Goal: Task Accomplishment & Management: Complete application form

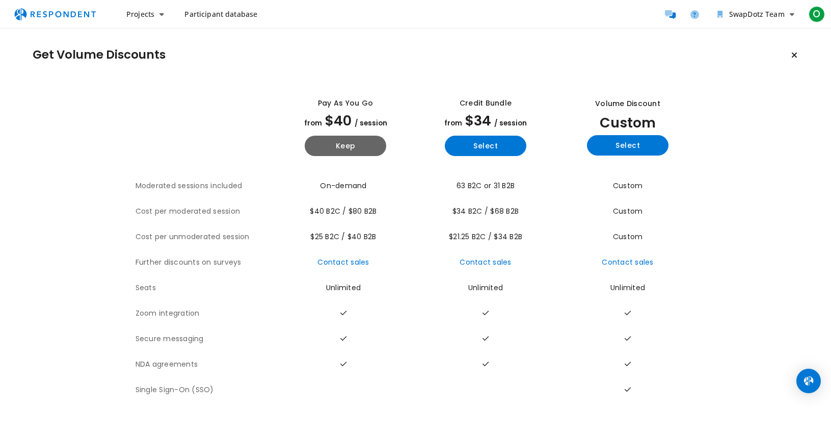
click at [725, 119] on section "The table outlines the plans provided by Respondent for comparison, and include…" at bounding box center [416, 242] width 766 height 321
click at [794, 57] on icon "Keep current plan" at bounding box center [795, 55] width 6 height 8
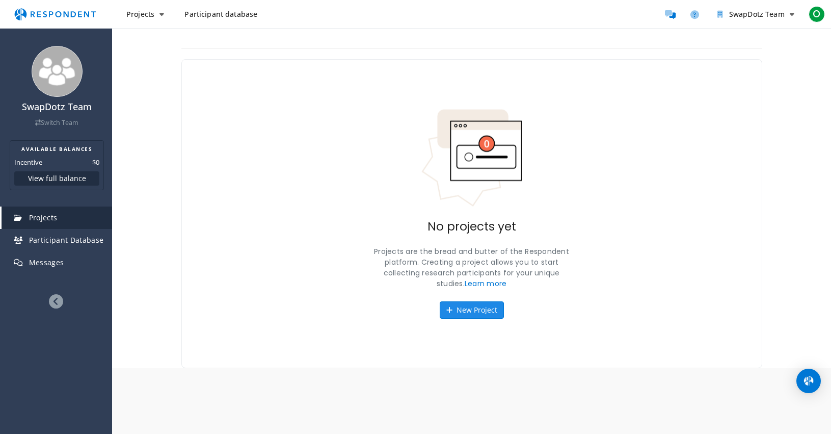
click at [453, 311] on button "New Project" at bounding box center [472, 309] width 64 height 17
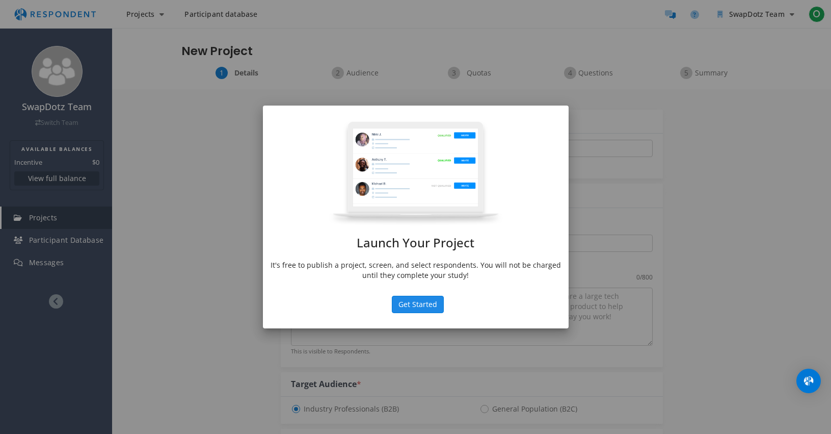
click at [433, 309] on button "Get Started" at bounding box center [418, 304] width 52 height 17
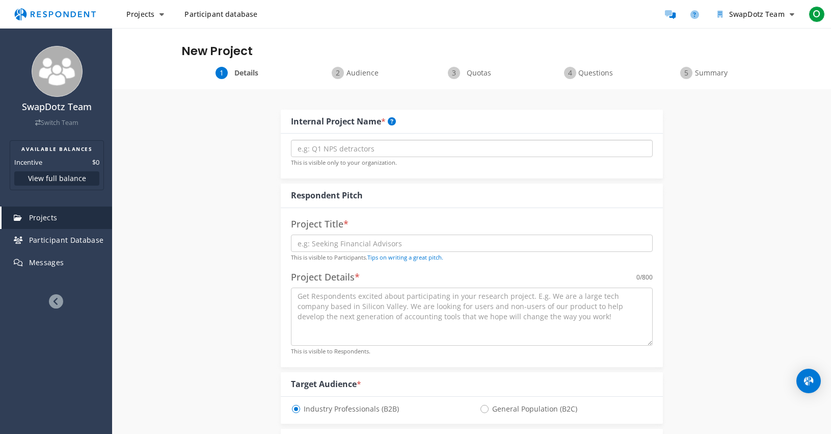
click at [399, 152] on input "text" at bounding box center [472, 148] width 362 height 17
type input "Market Research 1"
click at [463, 245] on input "text" at bounding box center [472, 243] width 362 height 17
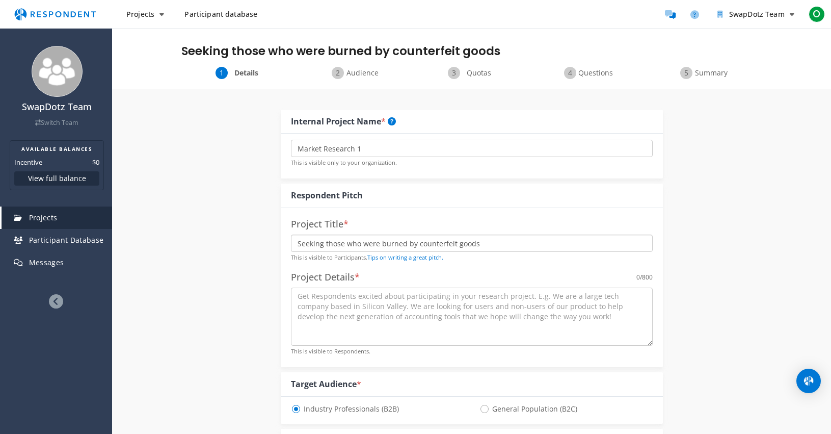
type input "Seeking those who were burned by counterfeit goods"
click at [485, 410] on span "General Population (B2C)" at bounding box center [529, 409] width 98 height 12
click at [485, 410] on input "General Population (B2C)" at bounding box center [483, 408] width 7 height 7
radio input "true"
select select "number:125"
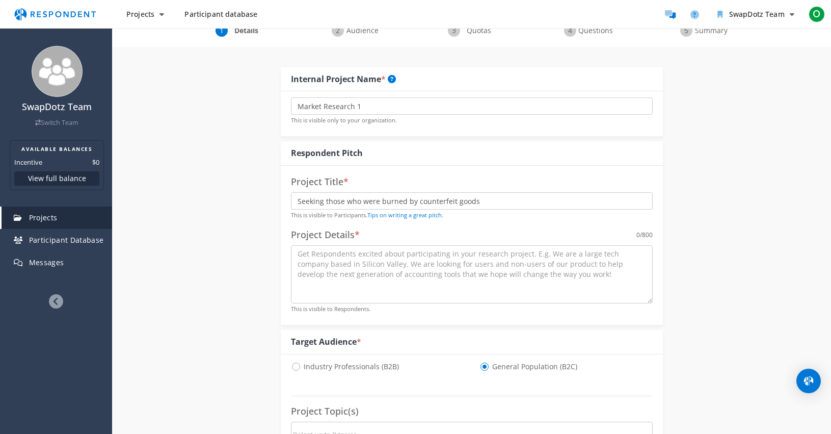
scroll to position [45, 0]
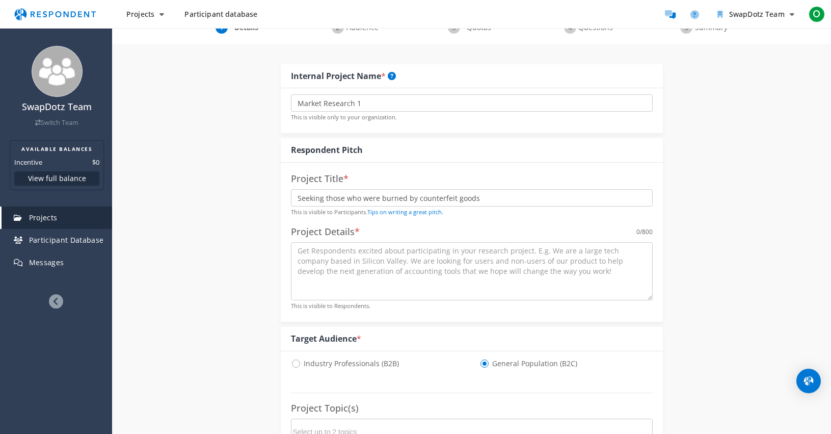
click at [298, 362] on span "Industry Professionals (B2B)" at bounding box center [345, 363] width 108 height 12
click at [298, 362] on input "Industry Professionals (B2B)" at bounding box center [294, 362] width 7 height 7
radio input "true"
select select "number:125"
drag, startPoint x: 495, startPoint y: 195, endPoint x: 325, endPoint y: 197, distance: 169.8
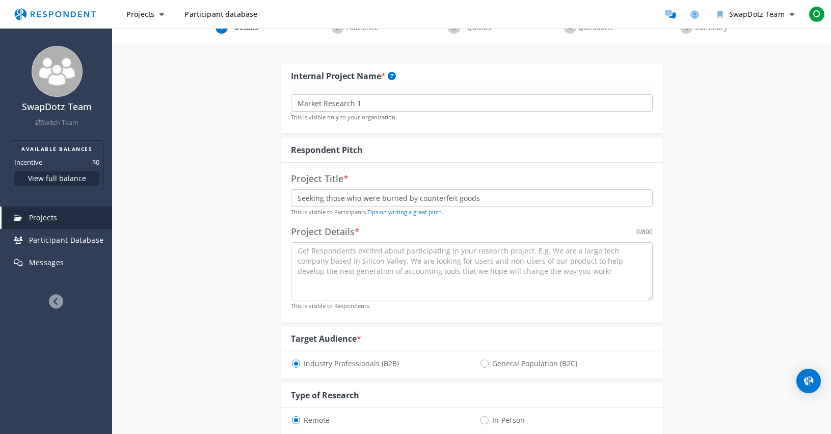
click at [325, 197] on input "Seeking those who were burned by counterfeit goods" at bounding box center [472, 197] width 362 height 17
drag, startPoint x: 488, startPoint y: 196, endPoint x: 326, endPoint y: 198, distance: 161.6
click at [326, 198] on input "Seeking those who were burned by counterfeit goods" at bounding box center [472, 197] width 362 height 17
type input "Seeking professionals from brands who worry about counterfeit goods"
click at [485, 262] on textarea at bounding box center [472, 271] width 362 height 58
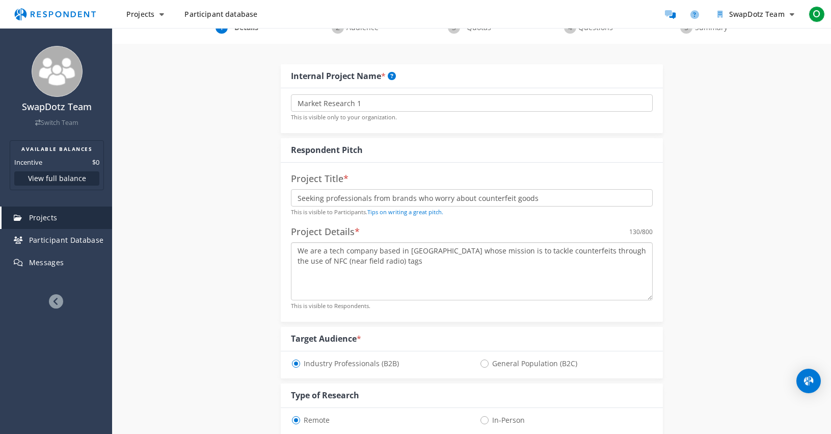
type textarea "We are a tech company based in [GEOGRAPHIC_DATA] whose mission is to tackle cou…"
click at [531, 200] on input "Seeking professionals from brands who worry about counterfeit goods" at bounding box center [472, 197] width 362 height 17
drag, startPoint x: 535, startPoint y: 199, endPoint x: 473, endPoint y: 197, distance: 62.2
click at [473, 197] on input "Seeking professionals from brands who worry about counterfeit goods" at bounding box center [472, 197] width 362 height 17
type input "Seeking professionals from brands who worry about counterfeits"
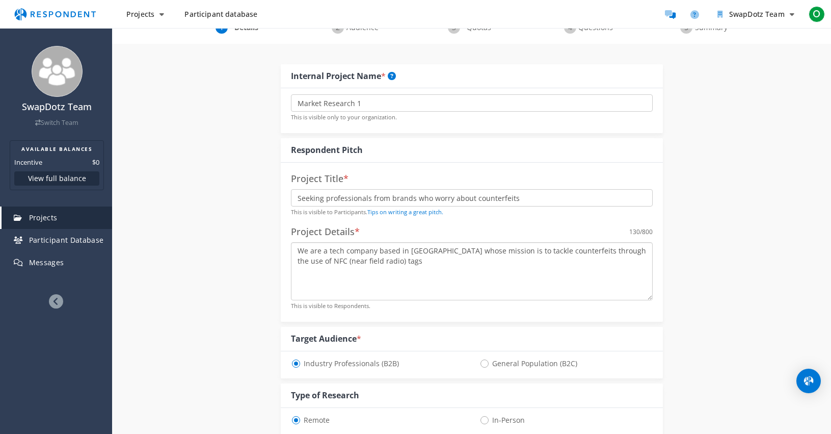
click at [411, 265] on textarea "We are a tech company based in [GEOGRAPHIC_DATA] whose mission is to tackle cou…" at bounding box center [472, 271] width 362 height 58
type textarea "We are a tech company based in [GEOGRAPHIC_DATA] whose mission is to tackle cou…"
drag, startPoint x: 636, startPoint y: 264, endPoint x: 344, endPoint y: 229, distance: 294.1
click at [345, 229] on div "Project Details * 202 /800 We are a tech company based in [GEOGRAPHIC_DATA] who…" at bounding box center [472, 266] width 362 height 89
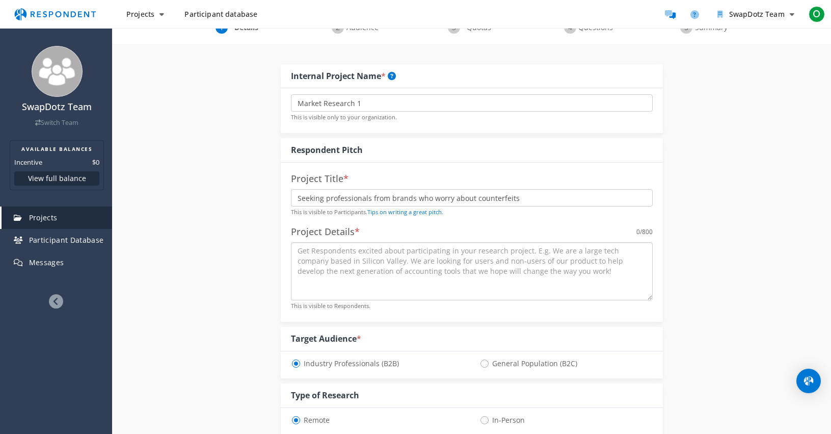
paste textarea "We are a tech company based in [GEOGRAPHIC_DATA] whose mission is to tackle cou…"
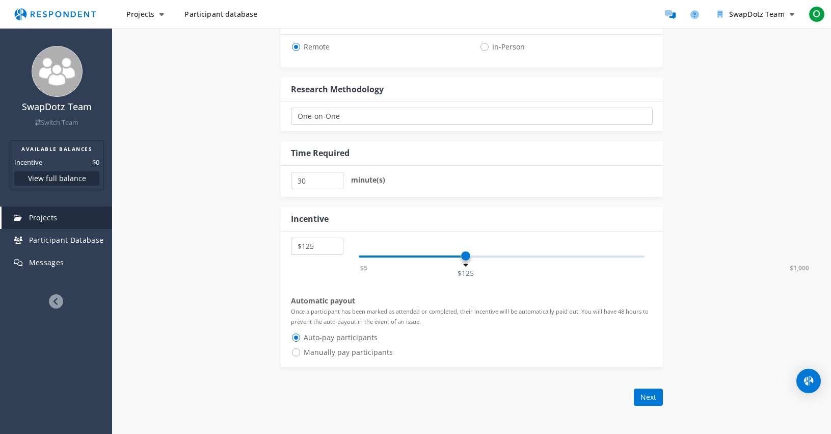
scroll to position [420, 0]
type textarea "We are a tech company based in [GEOGRAPHIC_DATA] whose mission is to tackle cou…"
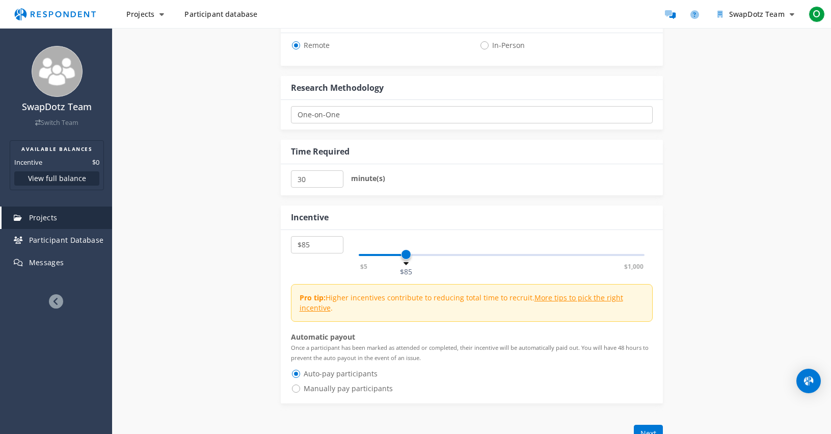
select select "number:80"
drag, startPoint x: 464, startPoint y: 256, endPoint x: 404, endPoint y: 252, distance: 60.8
click at [404, 252] on span at bounding box center [404, 254] width 10 height 10
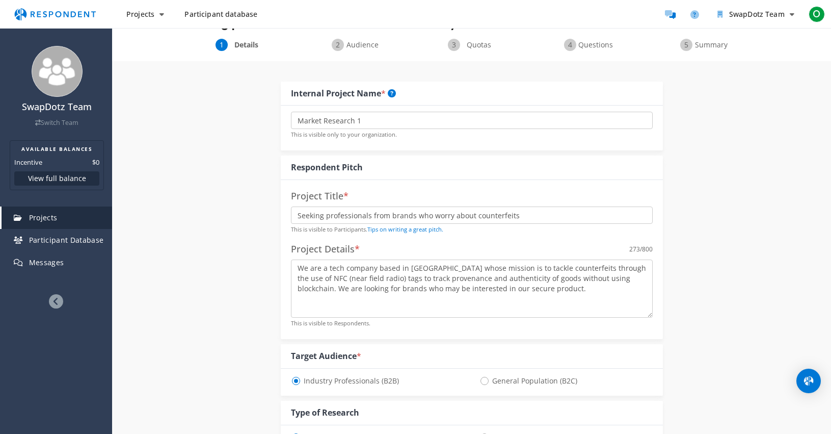
scroll to position [44, 0]
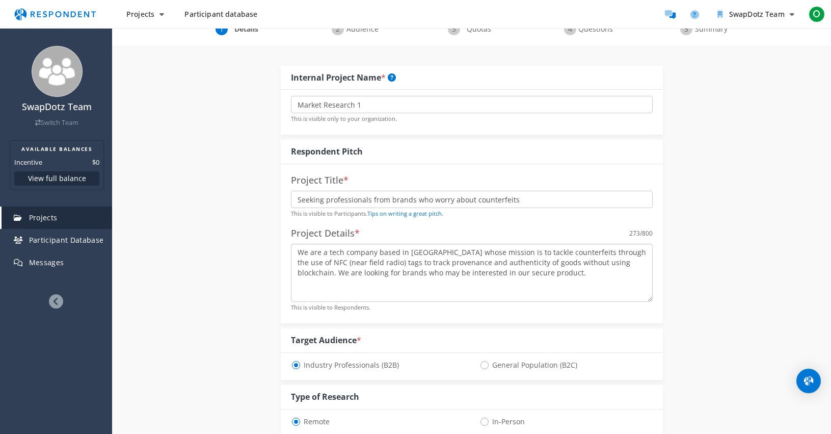
drag, startPoint x: 542, startPoint y: 288, endPoint x: 322, endPoint y: 190, distance: 241.5
click at [322, 190] on div "Project Title * Seeking professionals from brands who worry about counterfeits …" at bounding box center [472, 243] width 382 height 159
drag, startPoint x: 530, startPoint y: 199, endPoint x: 296, endPoint y: 162, distance: 237.0
click at [296, 162] on div "Respondent Pitch Project Title * Seeking professionals from brands who worry ab…" at bounding box center [472, 231] width 382 height 183
drag, startPoint x: 543, startPoint y: 276, endPoint x: 279, endPoint y: 225, distance: 268.9
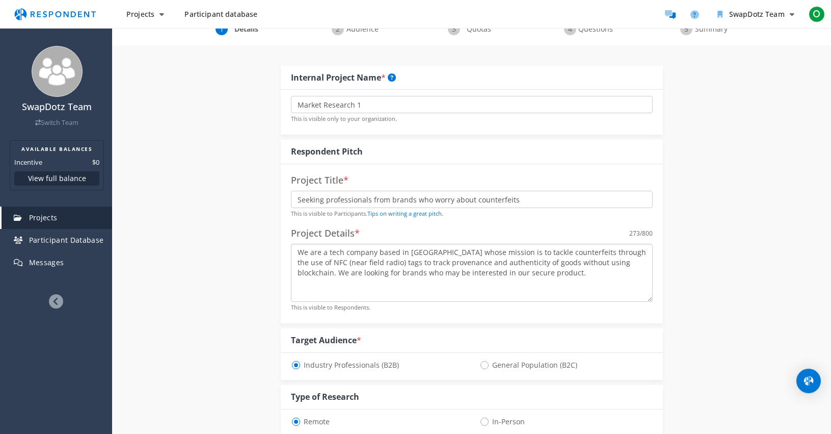
click at [279, 225] on div "Internal Project Name * Market Research 1 This is visible only to your organiza…" at bounding box center [472, 440] width 398 height 790
click at [558, 276] on textarea "We are a tech company based in [GEOGRAPHIC_DATA] whose mission is to tackle cou…" at bounding box center [472, 273] width 362 height 58
drag, startPoint x: 539, startPoint y: 276, endPoint x: 346, endPoint y: 226, distance: 199.6
click at [346, 227] on div "Project Details * 273 /800 We are a tech company based in [GEOGRAPHIC_DATA] who…" at bounding box center [472, 267] width 362 height 89
paste textarea "Counterfeits cost brands billions in lost sales and reputation every year. We’r…"
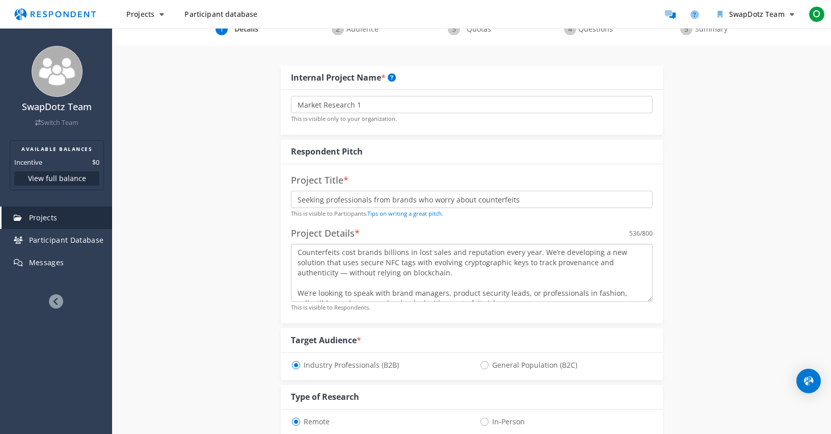
scroll to position [2, 0]
click at [296, 272] on textarea "Counterfeits cost brands billions in lost sales and reputation every year. We’r…" at bounding box center [472, 273] width 362 height 58
click at [441, 280] on textarea "Counterfeits cost brands billions in lost sales and reputation every year. We’r…" at bounding box center [472, 273] width 362 height 58
click at [492, 262] on textarea "Counterfeits cost brands billions in lost sales and reputation every year. We’r…" at bounding box center [472, 273] width 362 height 58
click at [502, 277] on textarea "Counterfeits cost brands billions in lost sales and reputation every year. We’r…" at bounding box center [472, 273] width 362 height 58
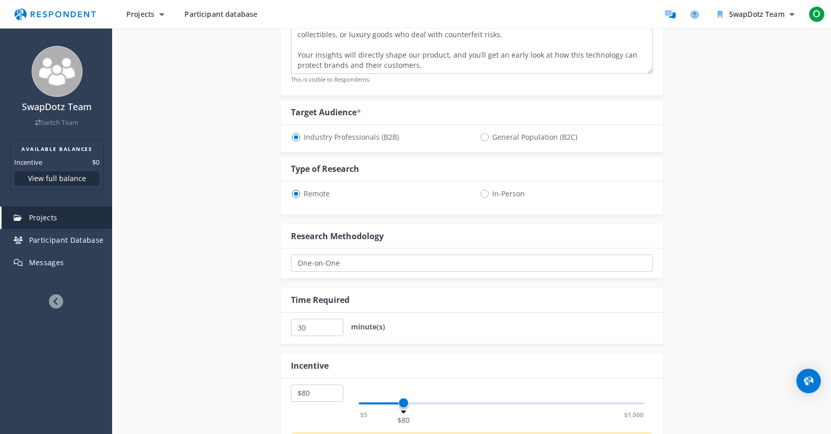
scroll to position [281, 0]
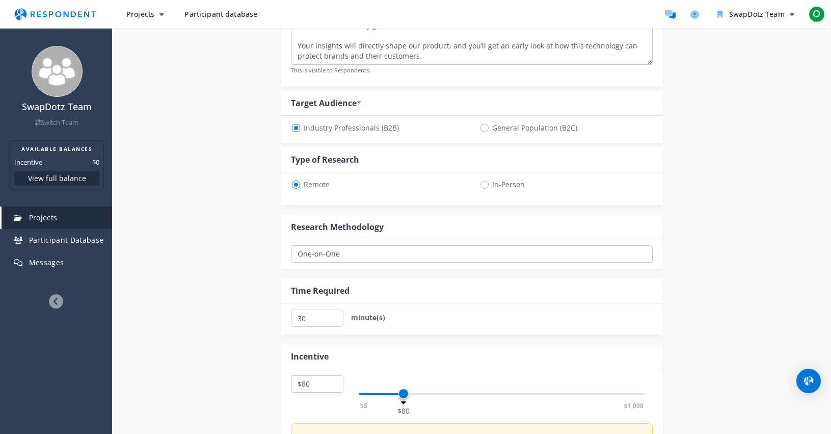
type textarea "Counterfeits cost brands billions in lost sales and reputation every year. We’r…"
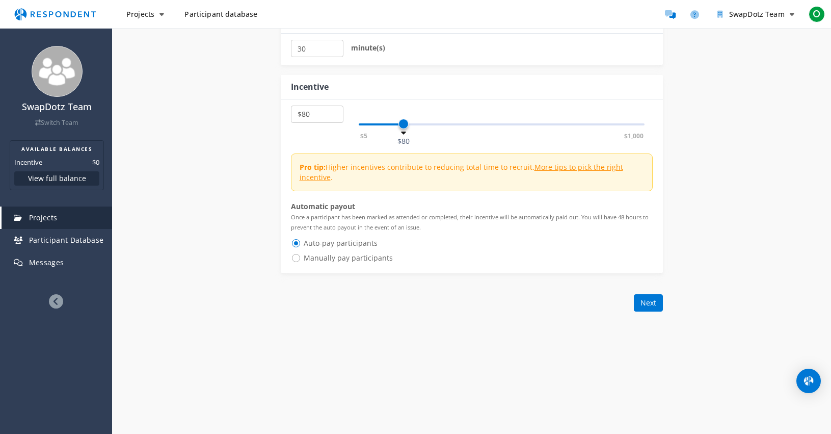
scroll to position [552, 0]
click at [650, 298] on button "Next" at bounding box center [648, 301] width 29 height 17
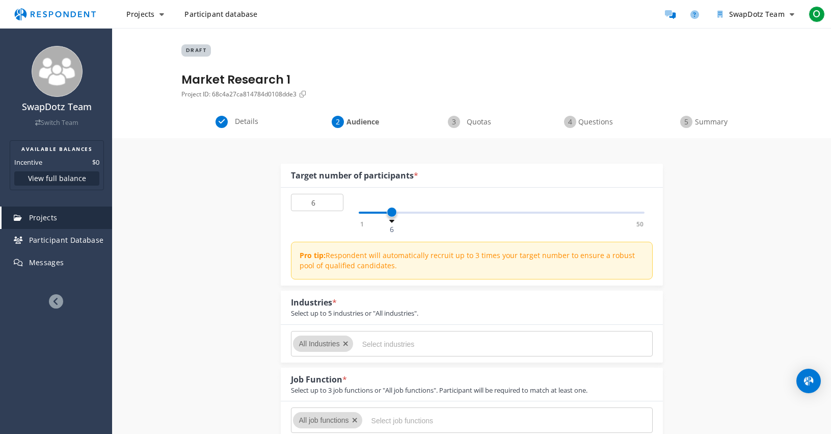
type input "5"
drag, startPoint x: 367, startPoint y: 211, endPoint x: 387, endPoint y: 215, distance: 21.3
click at [387, 215] on span at bounding box center [386, 212] width 10 height 10
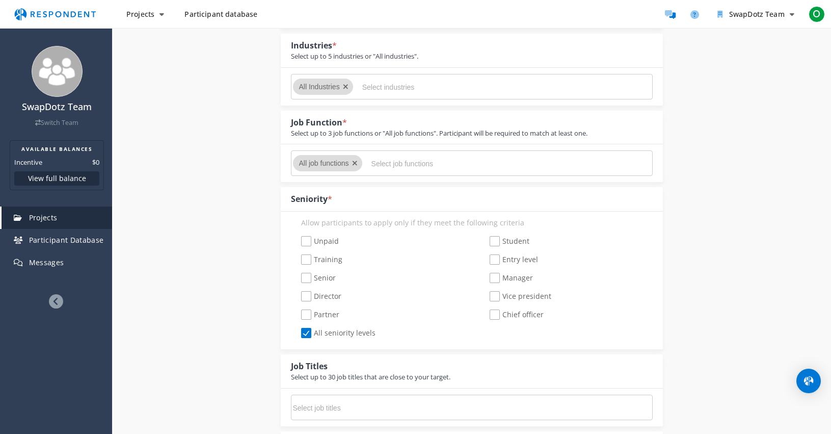
scroll to position [258, 0]
click at [306, 284] on div "Unpaid Student Training Entry level Senior Manager Director Vice president Part…" at bounding box center [471, 286] width 377 height 110
click at [308, 278] on span "Senior" at bounding box center [318, 277] width 35 height 12
click at [298, 278] on input "Senior" at bounding box center [294, 276] width 7 height 7
checkbox input "true"
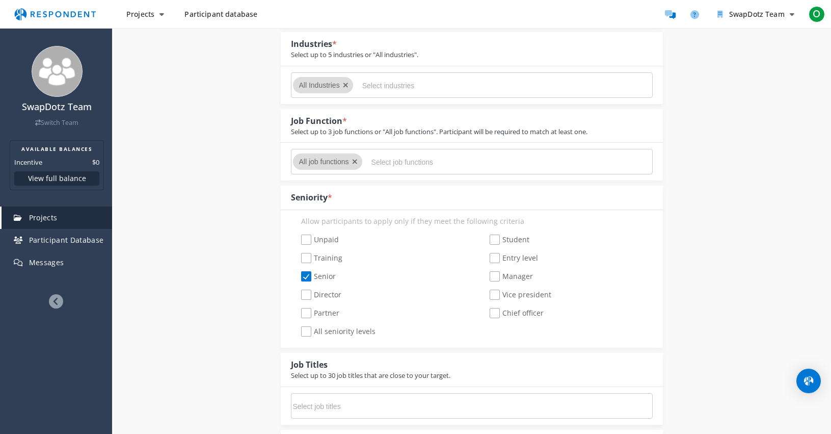
checkbox input "false"
click at [308, 295] on span "Director" at bounding box center [321, 296] width 40 height 12
click at [298, 295] on input "Director" at bounding box center [294, 295] width 7 height 7
checkbox input "true"
click at [308, 310] on span "Partner" at bounding box center [320, 314] width 38 height 12
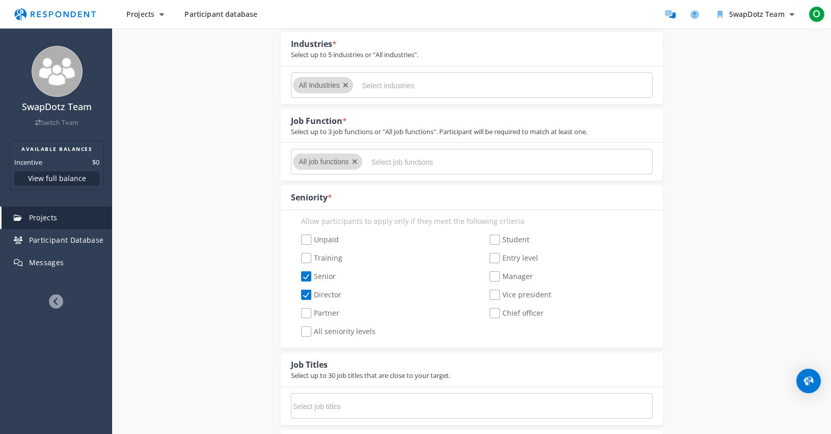
click at [298, 310] on input "Partner" at bounding box center [294, 313] width 7 height 7
checkbox input "true"
click at [498, 311] on span "Chief officer" at bounding box center [517, 314] width 54 height 12
click at [486, 311] on input "Chief officer" at bounding box center [483, 313] width 7 height 7
checkbox input "true"
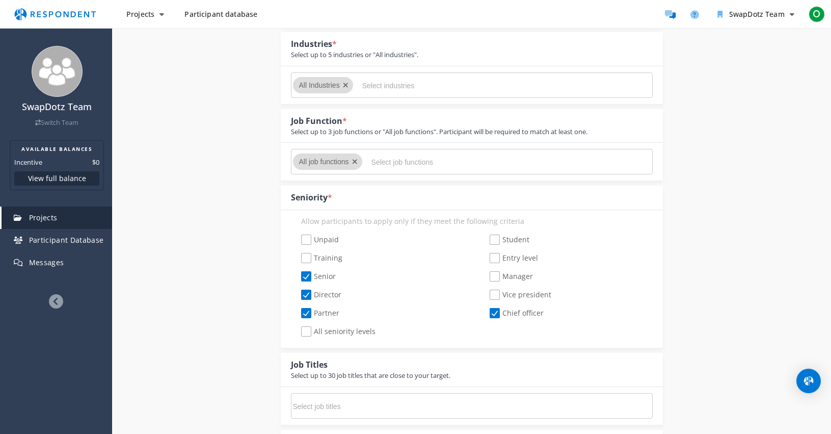
click at [498, 302] on div "Unpaid Student Training Entry level Senior Manager Director Vice president Part…" at bounding box center [471, 286] width 377 height 110
click at [497, 281] on span "Manager" at bounding box center [511, 277] width 43 height 12
click at [486, 280] on input "Manager" at bounding box center [483, 276] width 7 height 7
checkbox input "true"
click at [496, 295] on span "Vice president" at bounding box center [521, 296] width 62 height 12
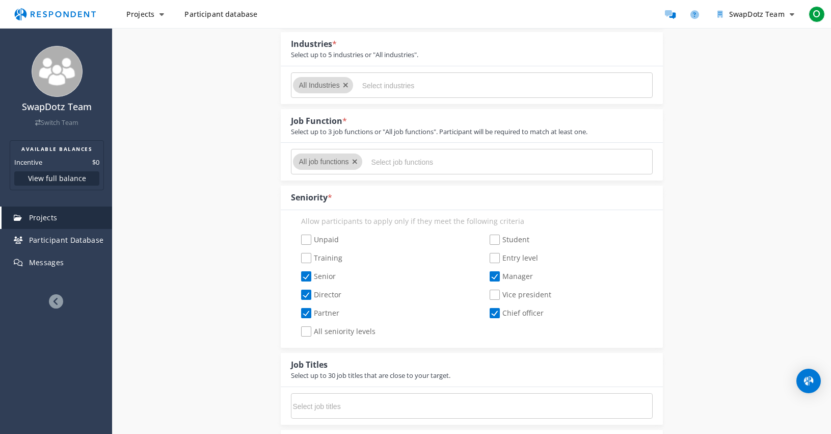
click at [486, 295] on input "Vice president" at bounding box center [483, 295] width 7 height 7
checkbox input "true"
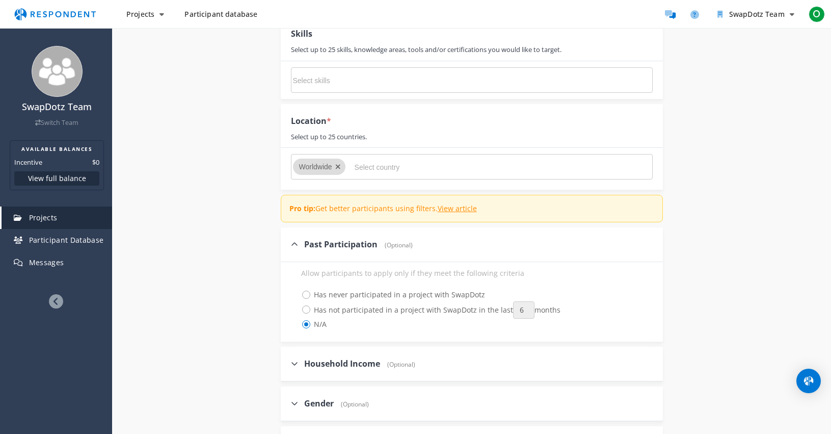
scroll to position [805, 0]
drag, startPoint x: 575, startPoint y: 51, endPoint x: 291, endPoint y: 37, distance: 284.3
click at [291, 37] on div "Skills Select up to 25 skills, knowledge areas, tools and/or certifications you…" at bounding box center [472, 38] width 382 height 44
copy div "Skills Select up to 25 skills, knowledge areas, tools and/or certifications you…"
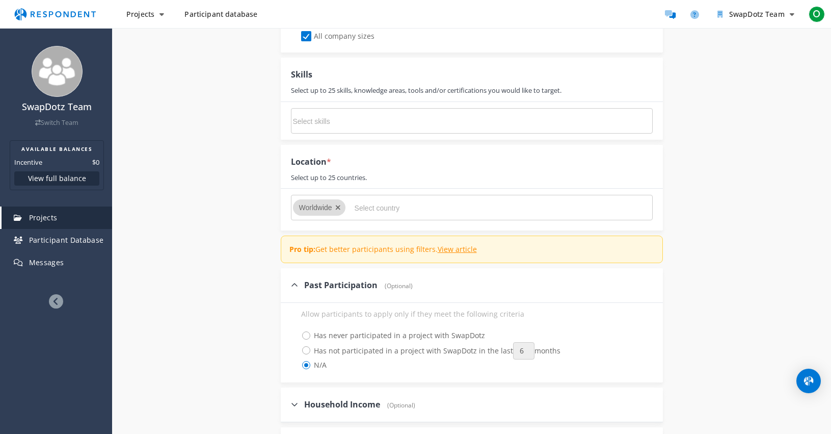
scroll to position [727, 0]
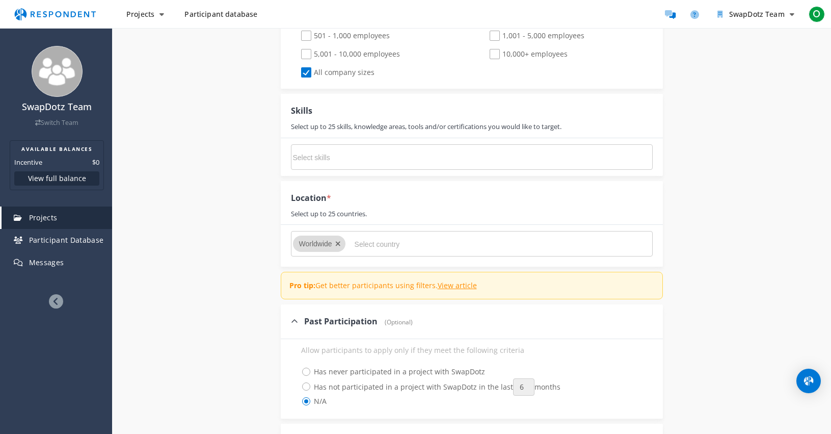
click at [379, 155] on input "Select skills" at bounding box center [369, 157] width 153 height 17
paste input "Brand Management Product Management Product Development Marketing Strategy Cons…"
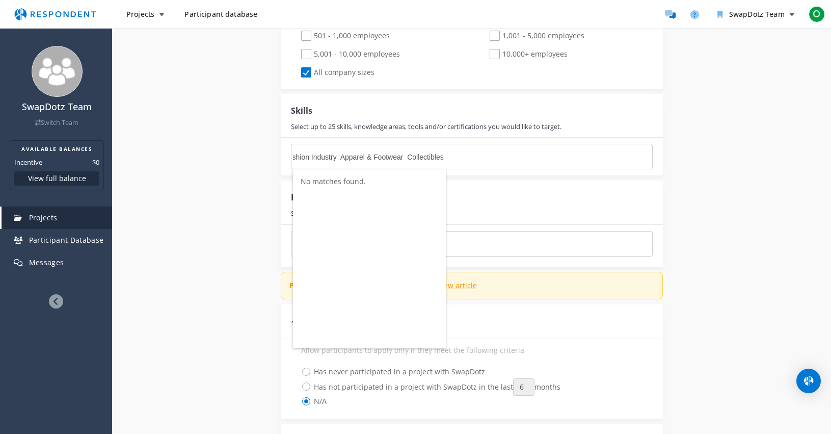
click at [408, 159] on input "Brand Management Product Management Product Development Marketing Strategy Cons…" at bounding box center [369, 156] width 153 height 17
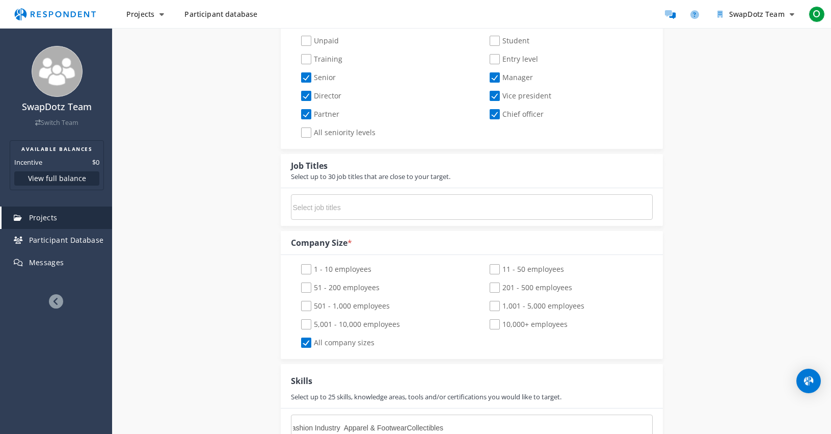
scroll to position [0, 460]
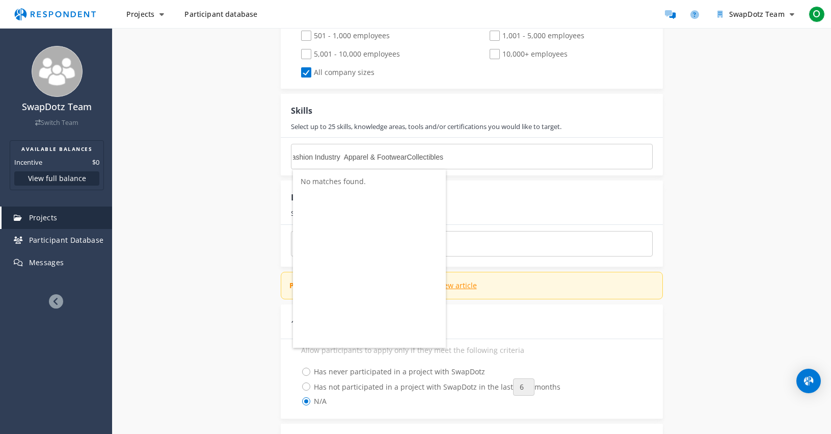
type input "Brand Management Product Management Product Development Marketing Strategy Cons…"
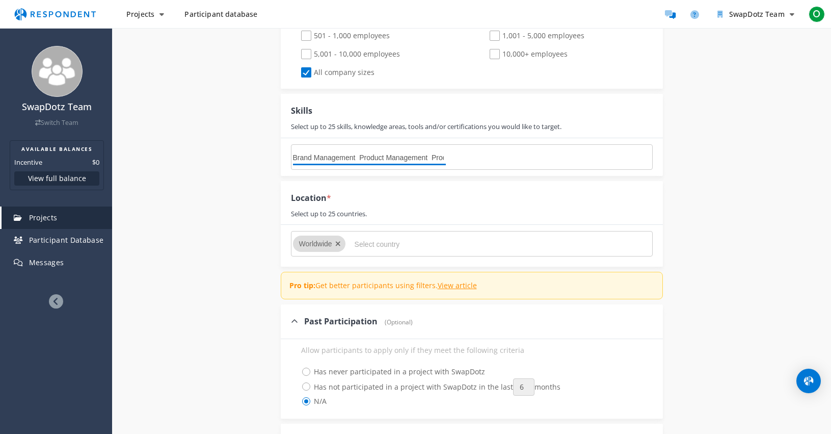
scroll to position [0, 0]
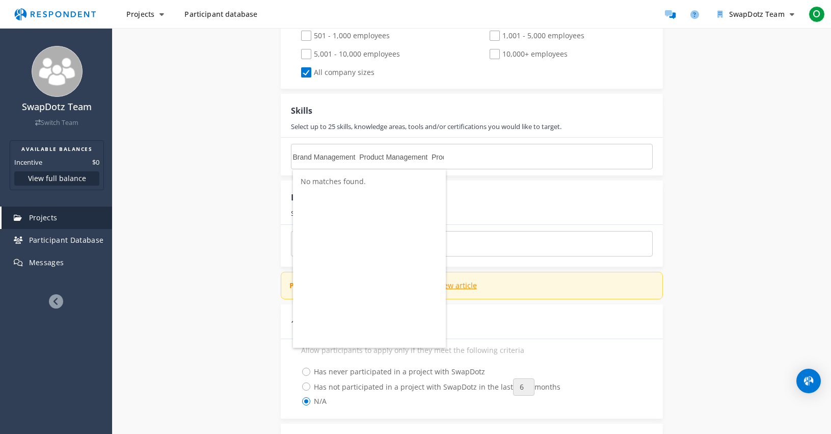
drag, startPoint x: 466, startPoint y: 155, endPoint x: 202, endPoint y: 121, distance: 266.2
click at [202, 121] on div "Internal Project Name * Market Research 1 This is visible only to your organiza…" at bounding box center [472, 41] width 596 height 1262
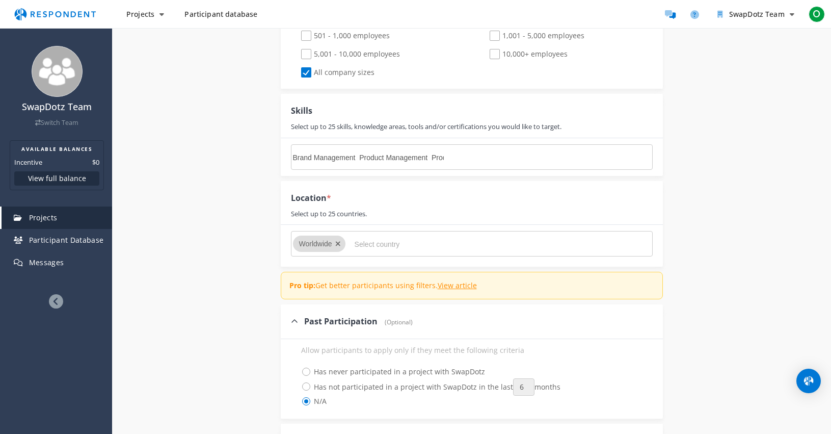
click at [450, 155] on md-chips-wrap "Brand Management Product Management Product Development Marketing Strategy Cons…" at bounding box center [472, 156] width 362 height 25
click at [447, 157] on md-chips-wrap "Brand Management Product Management Product Development Marketing Strategy Cons…" at bounding box center [472, 156] width 362 height 25
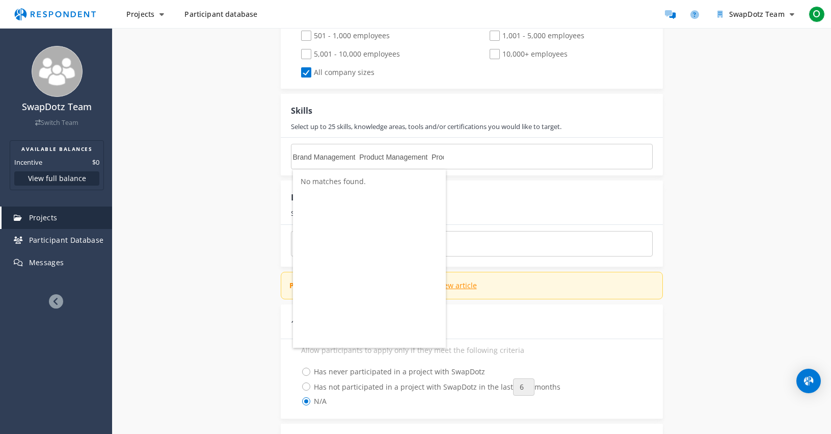
click at [443, 157] on input "Brand Management Product Management Product Development Marketing Strategy Cons…" at bounding box center [369, 156] width 153 height 17
drag, startPoint x: 294, startPoint y: 158, endPoint x: 515, endPoint y: 177, distance: 222.1
click at [515, 177] on fieldset "Target number of participants * 5 1 50 5 Pro tip: Respondent will automatically…" at bounding box center [472, 26] width 382 height 1191
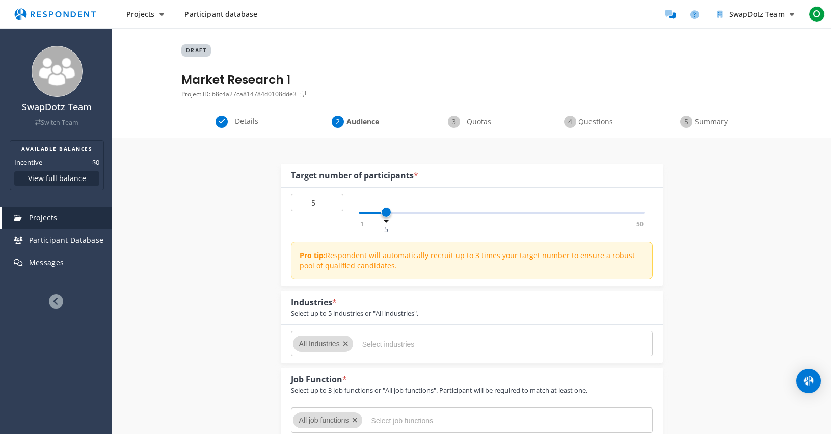
scroll to position [0, 0]
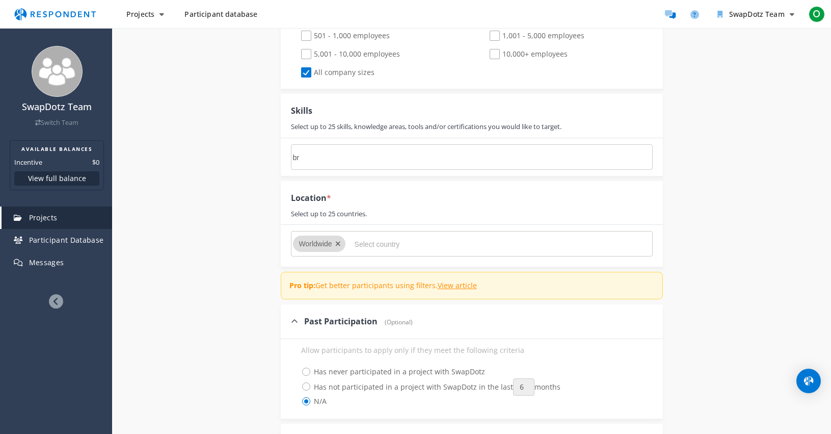
type input "b"
type input "p"
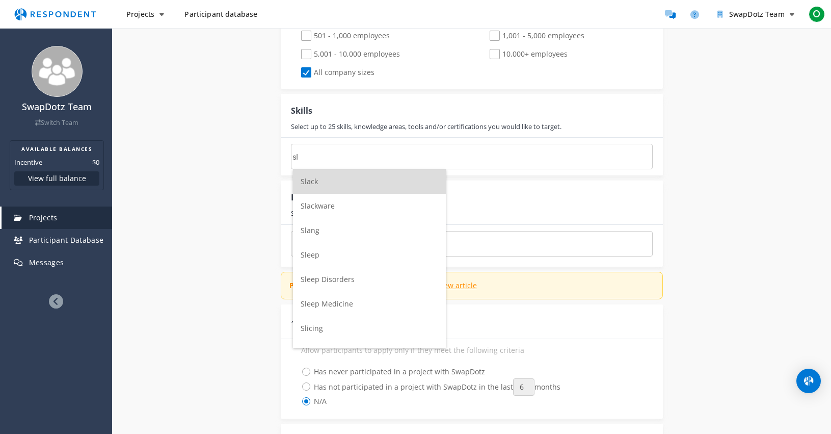
scroll to position [727, 0]
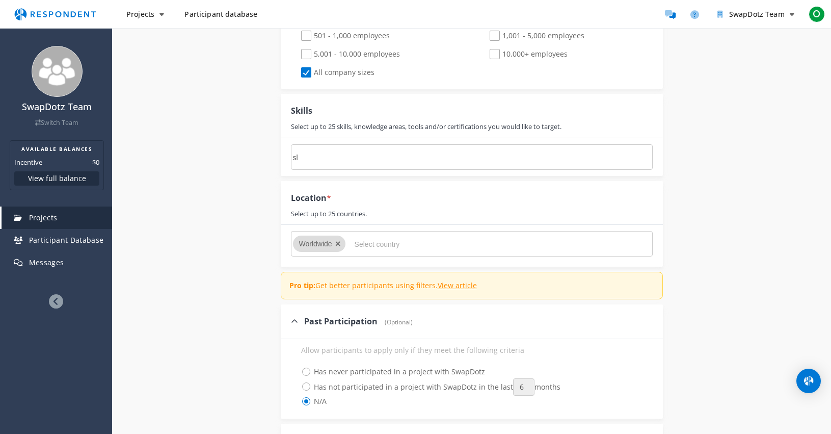
type input "s"
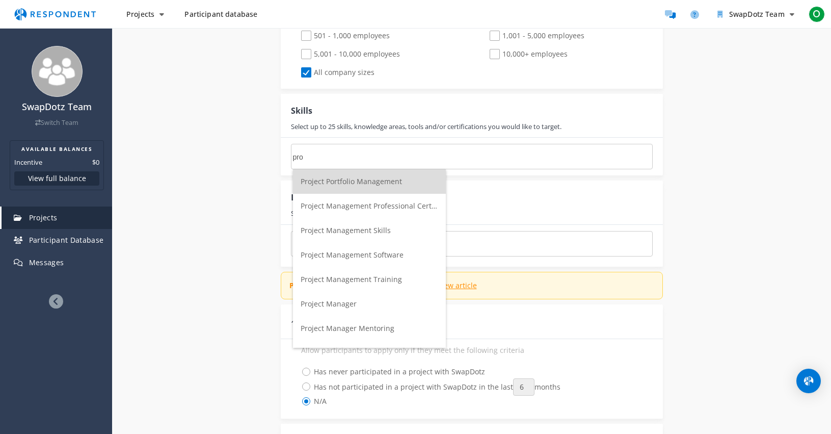
click at [337, 155] on input "pro" at bounding box center [369, 156] width 153 height 17
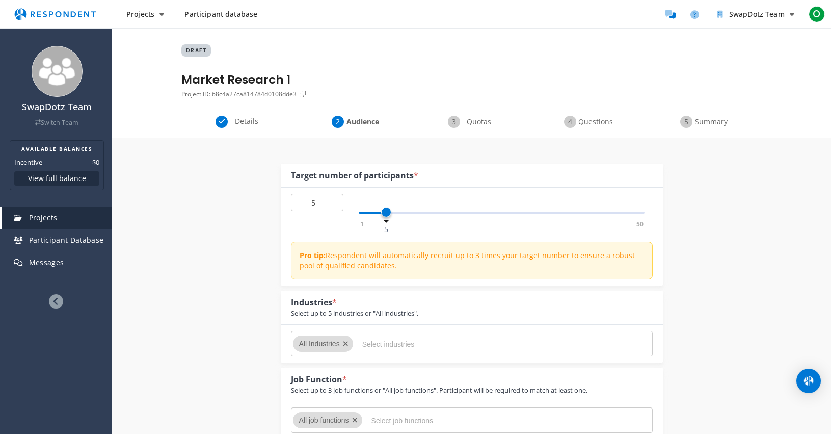
scroll to position [727, 0]
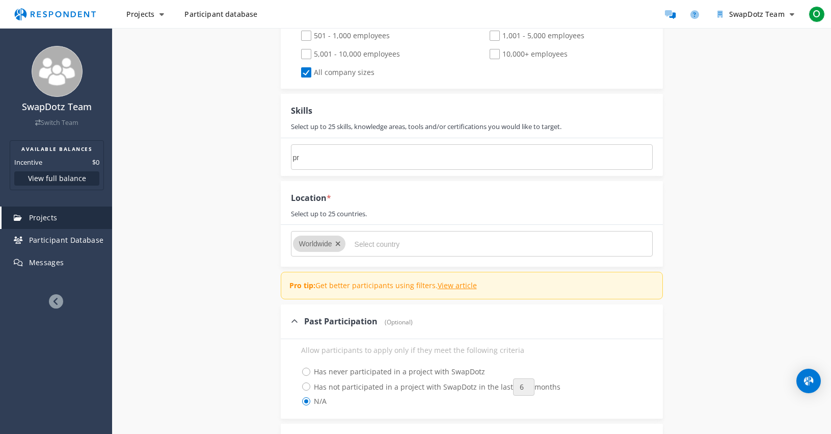
type input "p"
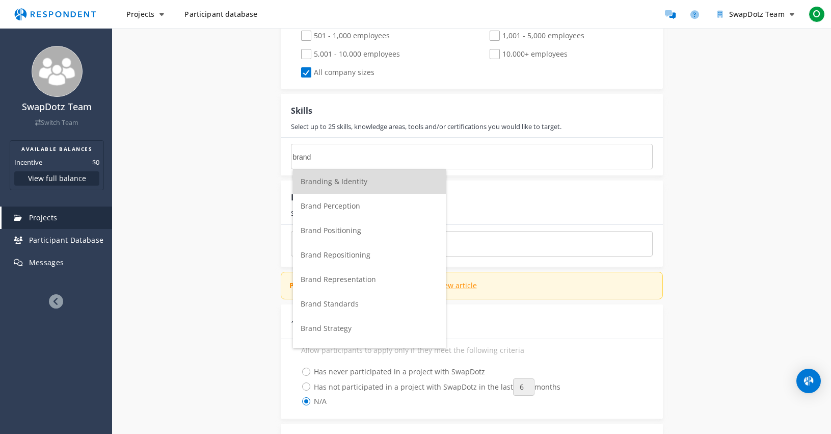
type input "brand"
click at [374, 181] on li "Branding & Identity" at bounding box center [369, 181] width 153 height 24
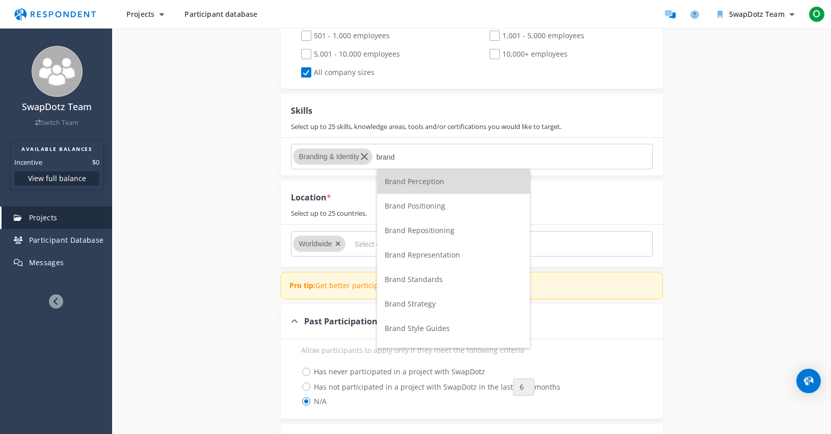
type input "brand"
click at [448, 183] on li "Brand Perception" at bounding box center [453, 181] width 153 height 24
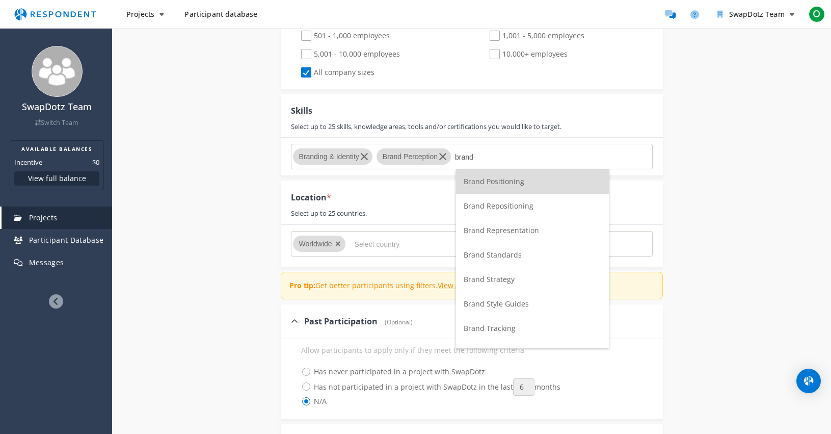
type input "brand"
click at [505, 254] on span "Brand Standards" at bounding box center [493, 255] width 58 height 10
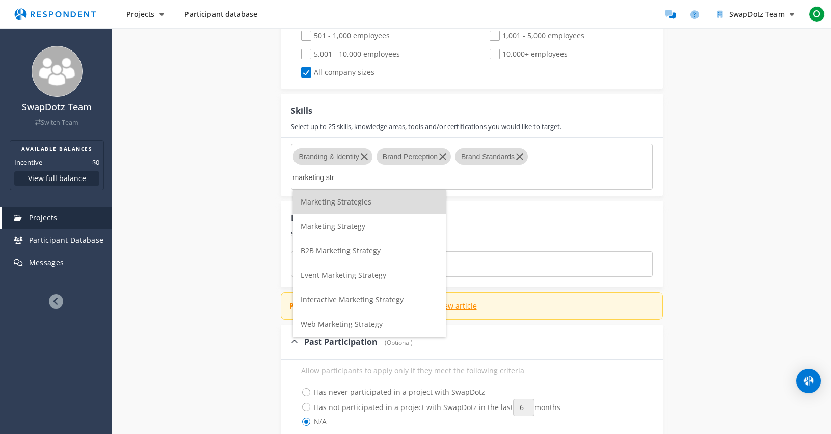
type input "marketing str"
click at [382, 204] on li "Marketing Strategies" at bounding box center [369, 202] width 153 height 24
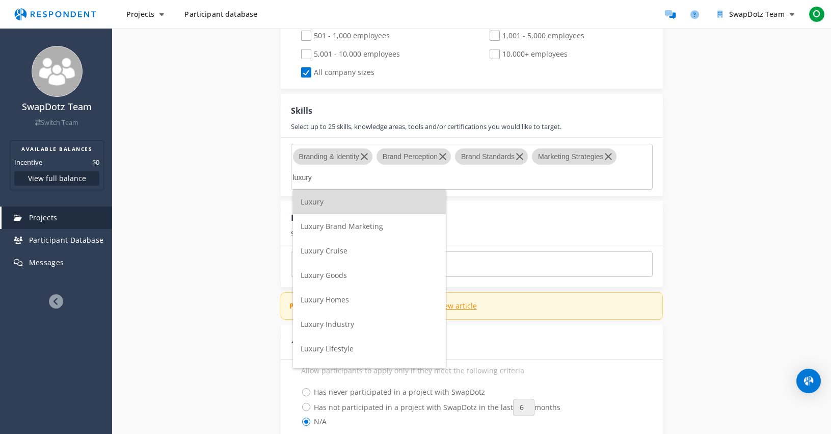
type input "luxury"
click at [341, 276] on span "Luxury Goods" at bounding box center [324, 275] width 46 height 10
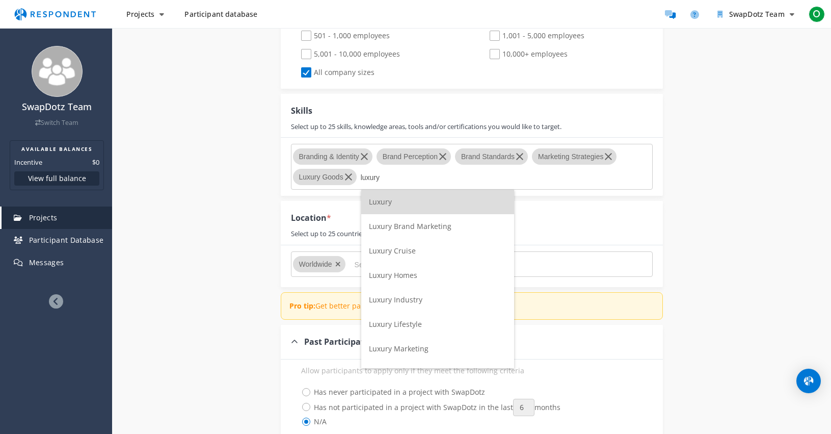
type input "luxury"
click at [462, 225] on li "Luxury Brand Marketing" at bounding box center [437, 226] width 153 height 24
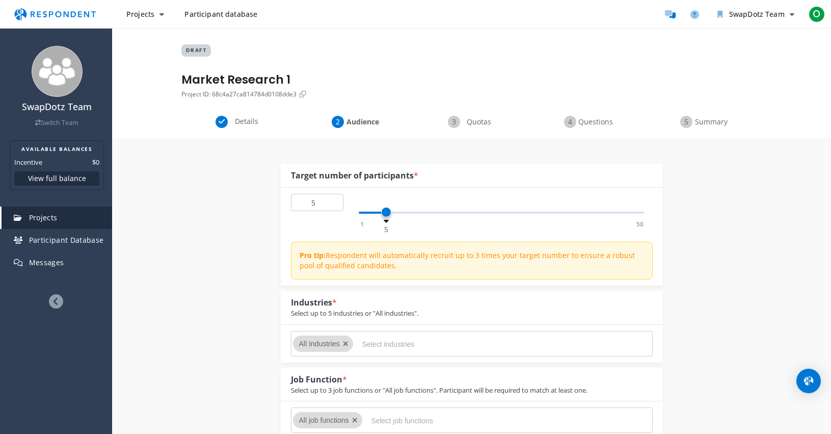
scroll to position [727, 0]
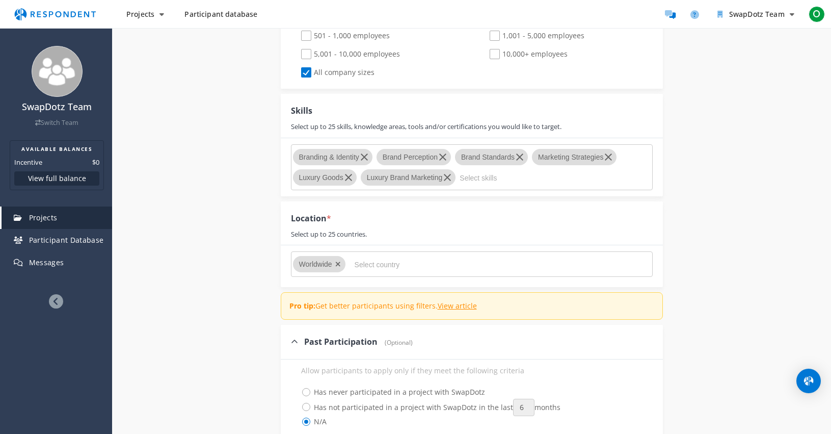
click at [518, 175] on input "Select skills" at bounding box center [536, 177] width 153 height 17
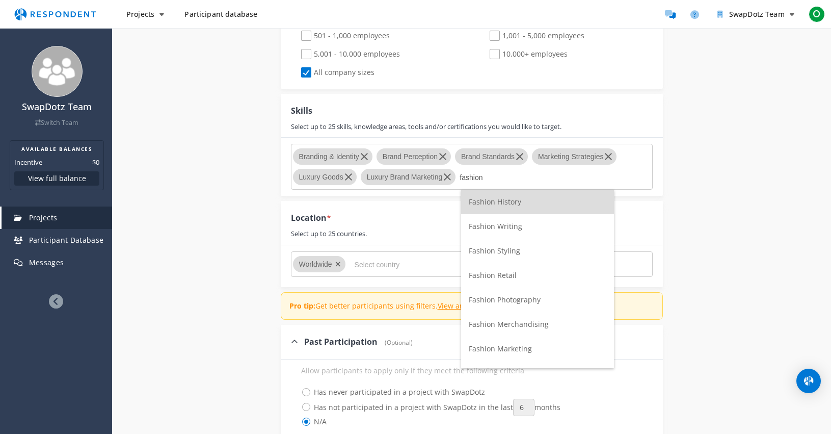
type input "fashion"
click at [514, 348] on span "Fashion Marketing" at bounding box center [500, 349] width 63 height 10
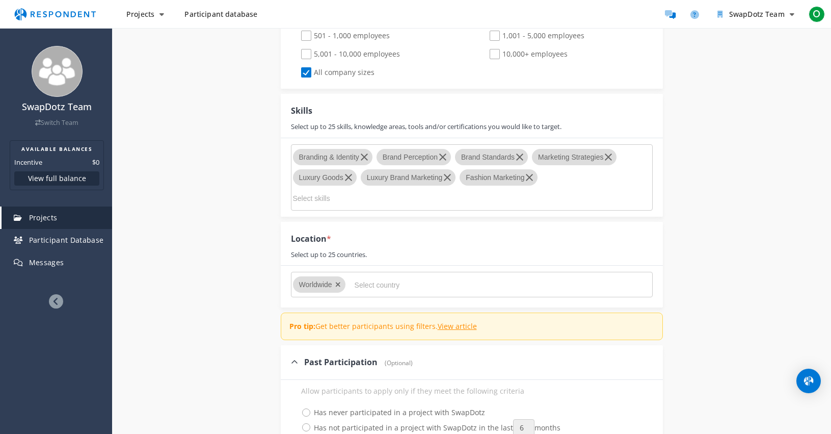
click at [558, 184] on md-chips-wrap "Branding & Identity Brand Perception Brand Standards Marketing Strategies Luxur…" at bounding box center [472, 177] width 362 height 66
click at [452, 205] on md-chips-wrap "Branding & Identity Brand Perception Brand Standards Marketing Strategies Luxur…" at bounding box center [472, 177] width 362 height 66
click at [421, 187] on md-chips-wrap "Branding & Identity Brand Perception Brand Standards Marketing Strategies Luxur…" at bounding box center [472, 177] width 362 height 66
click at [322, 195] on input "Select skills" at bounding box center [369, 198] width 153 height 17
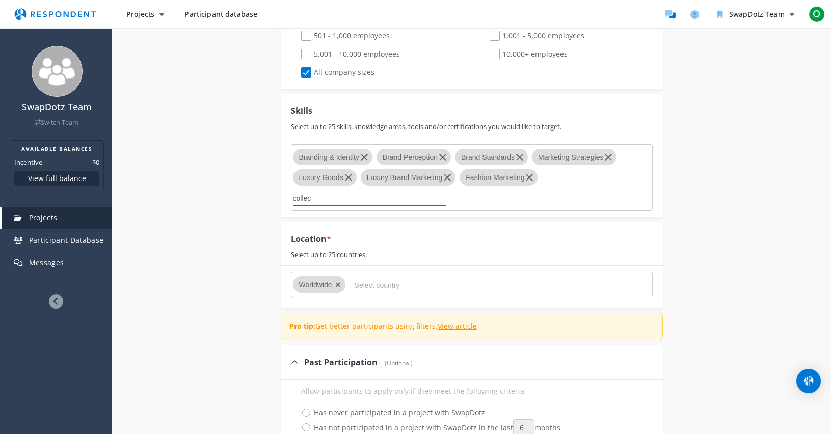
scroll to position [0, 0]
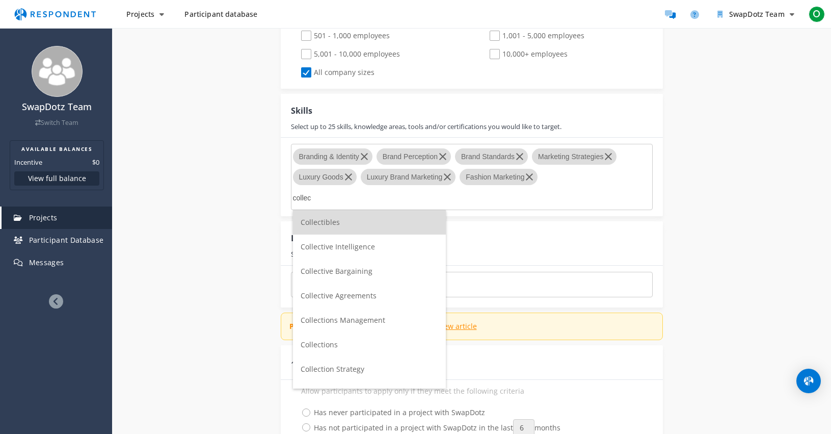
type input "collec"
click at [323, 225] on span "Collectibles" at bounding box center [320, 222] width 39 height 10
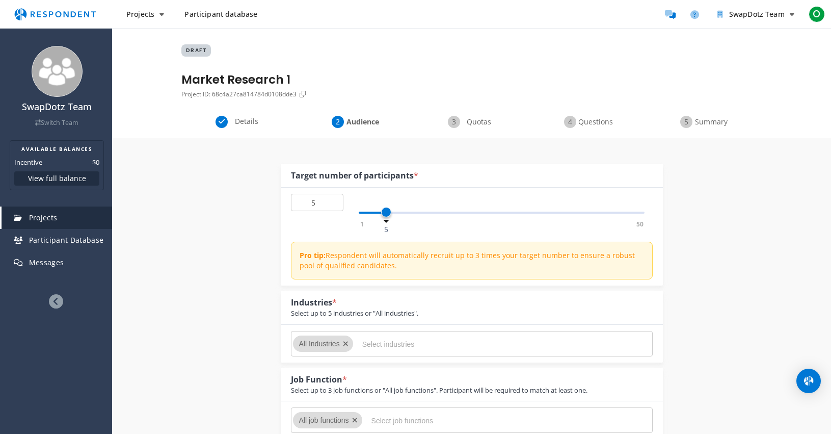
scroll to position [727, 0]
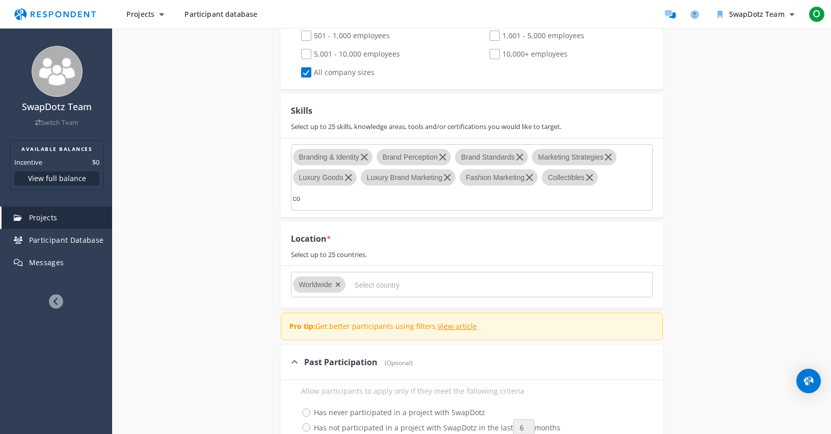
type input "c"
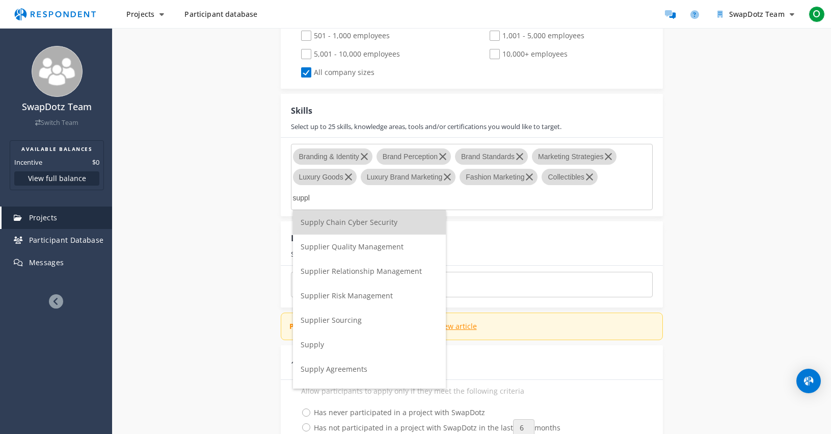
scroll to position [0, 0]
type input "supply chain"
click at [369, 294] on span "Supply Chain Risk Management" at bounding box center [355, 296] width 109 height 10
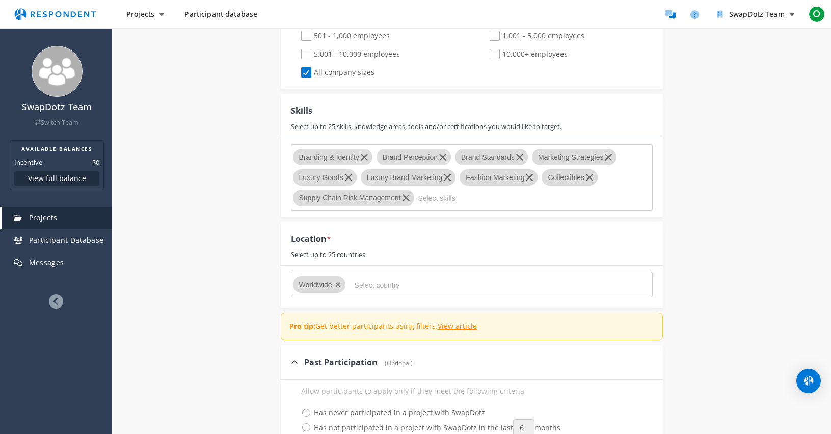
click at [437, 196] on input "Select skills" at bounding box center [495, 198] width 153 height 17
type input "p"
click at [467, 190] on input "Select skills" at bounding box center [495, 198] width 153 height 17
type input "p"
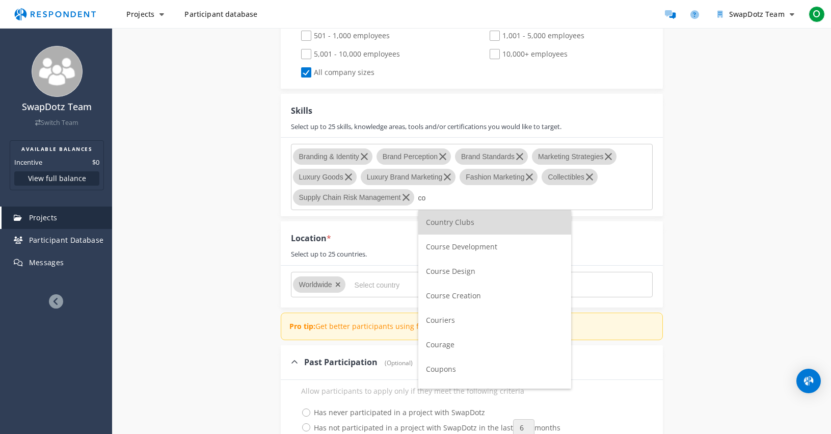
type input "c"
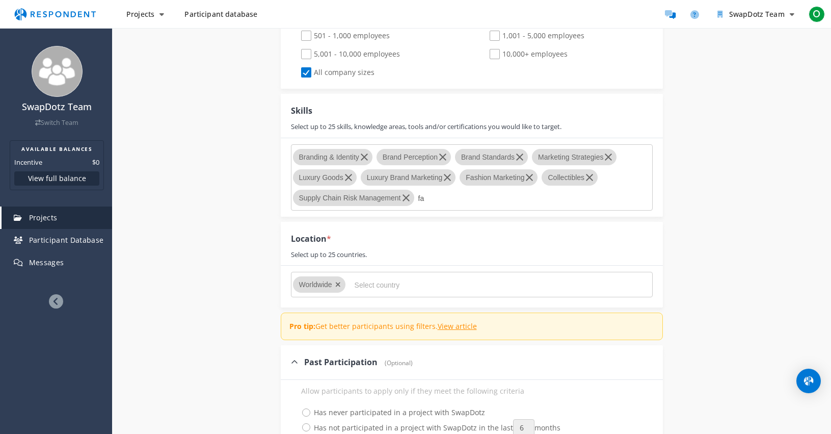
type input "f"
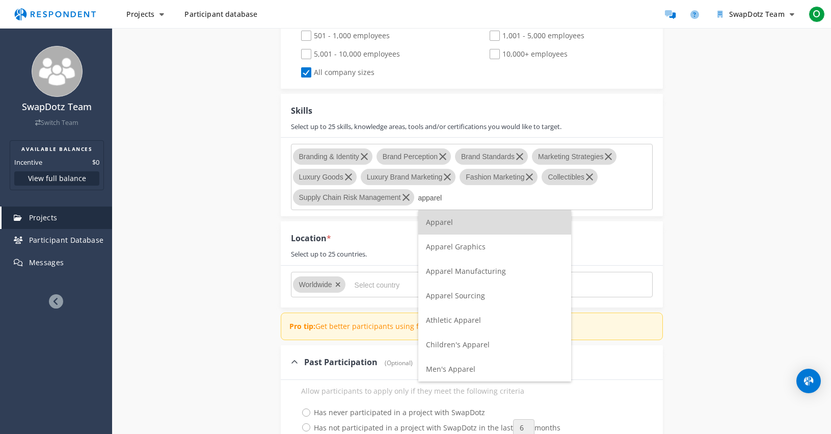
type input "apparel"
click at [450, 223] on span "Apparel" at bounding box center [439, 222] width 27 height 10
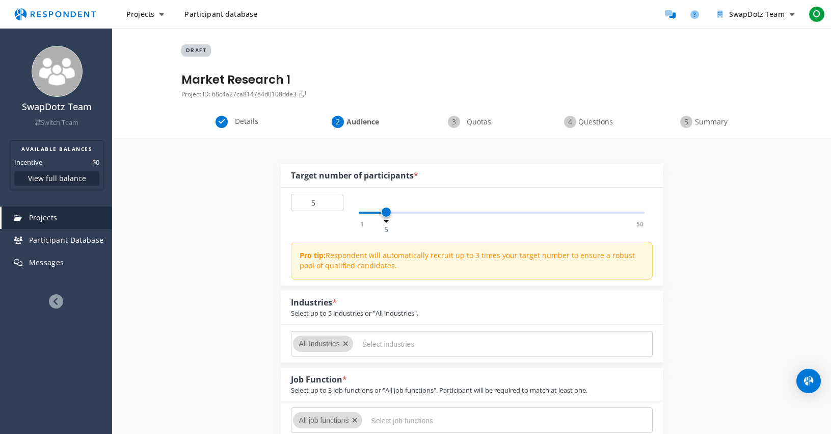
scroll to position [727, 0]
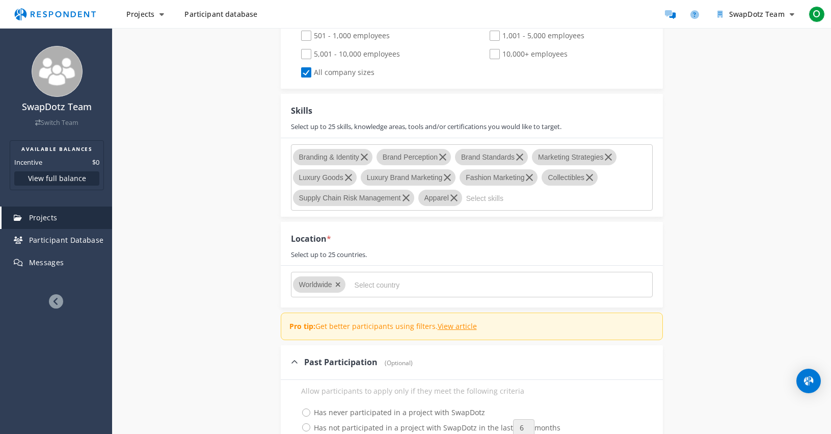
click at [505, 203] on input "Select skills" at bounding box center [542, 198] width 153 height 17
type input "b"
click at [715, 254] on div "Internal Project Name * Market Research 1 This is visible only to your organiza…" at bounding box center [472, 62] width 596 height 1302
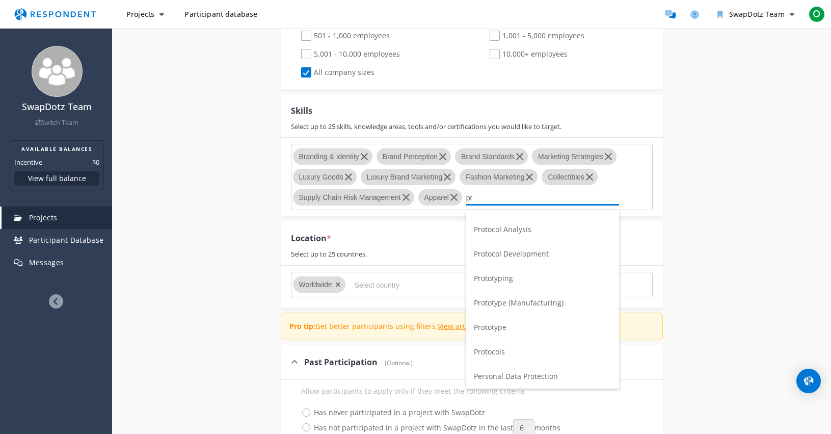
scroll to position [727, 0]
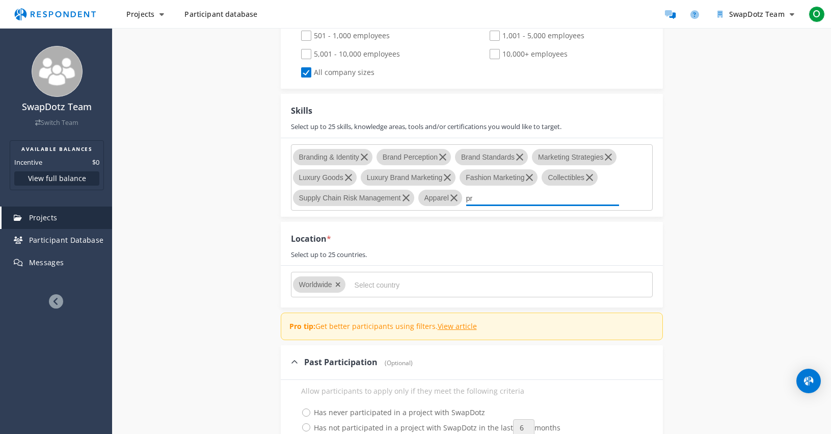
type input "p"
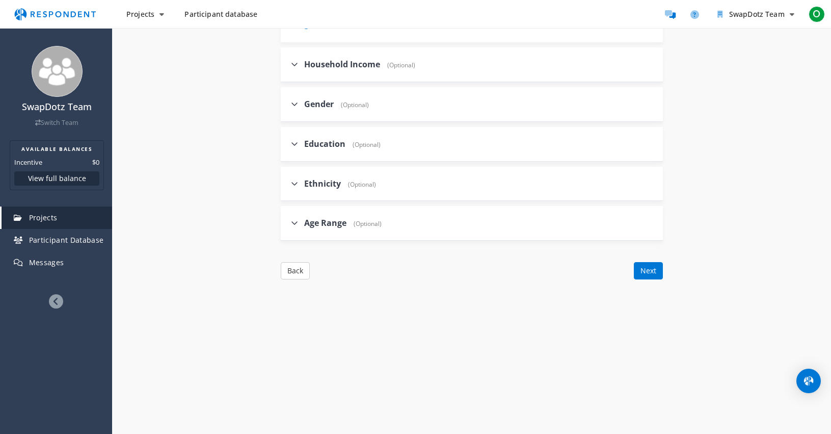
scroll to position [1147, 0]
click at [649, 268] on button "Next" at bounding box center [648, 268] width 29 height 17
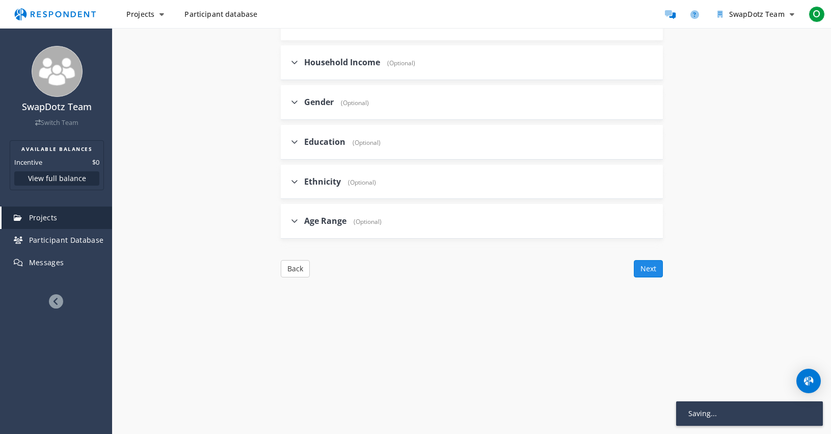
scroll to position [135, 0]
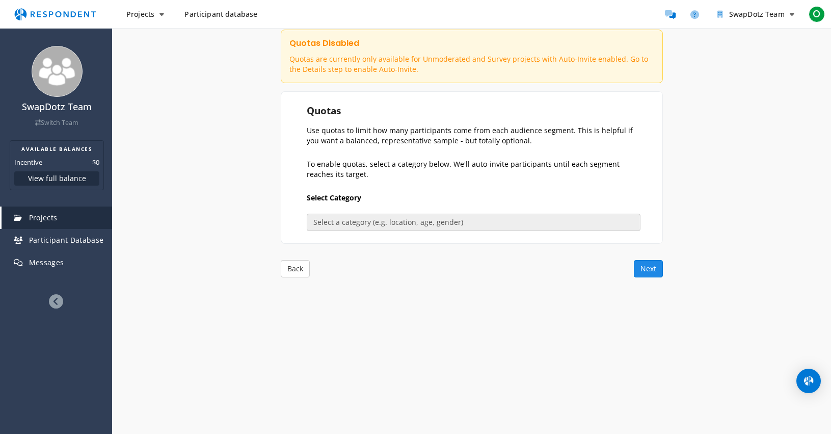
click at [658, 266] on button "Next" at bounding box center [648, 268] width 29 height 17
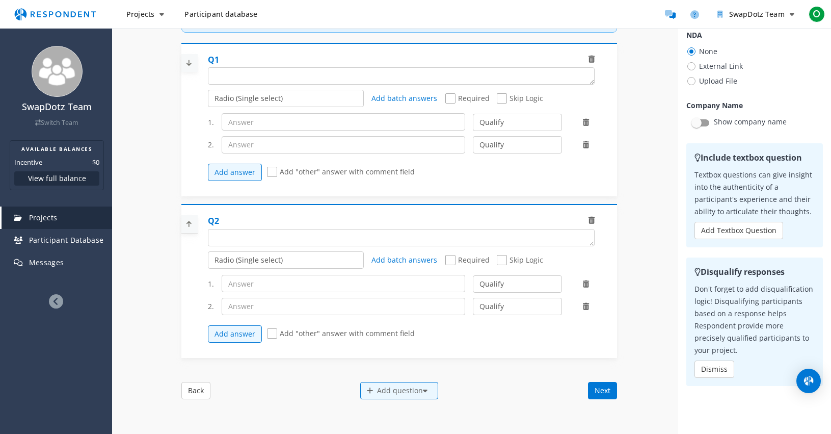
scroll to position [122, 0]
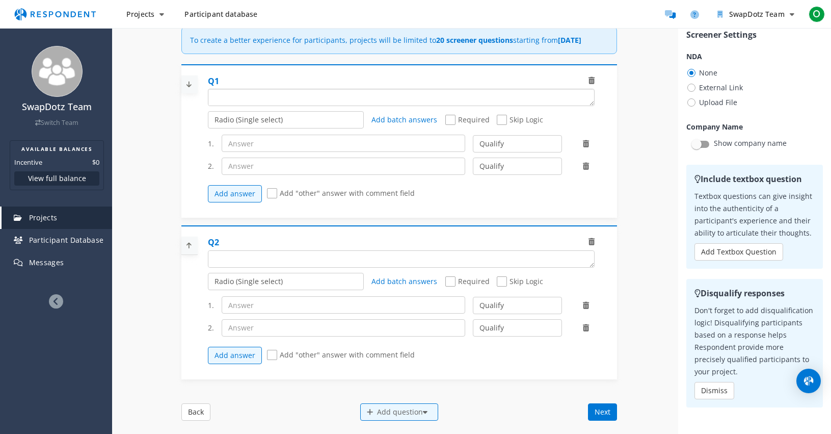
click at [317, 106] on textarea "Which of the following categories best describes your firm's total assets under…" at bounding box center [402, 97] width 386 height 16
paste textarea "Which of the following best describes your current role?"
type textarea "Which of the following best describes your current role?"
click at [333, 128] on select "Radio (Single select) Checkbox (Multi select) Multi-line text box Single-line t…" at bounding box center [286, 119] width 156 height 17
click at [208, 121] on select "Radio (Single select) Checkbox (Multi select) Multi-line text box Single-line t…" at bounding box center [286, 119] width 156 height 17
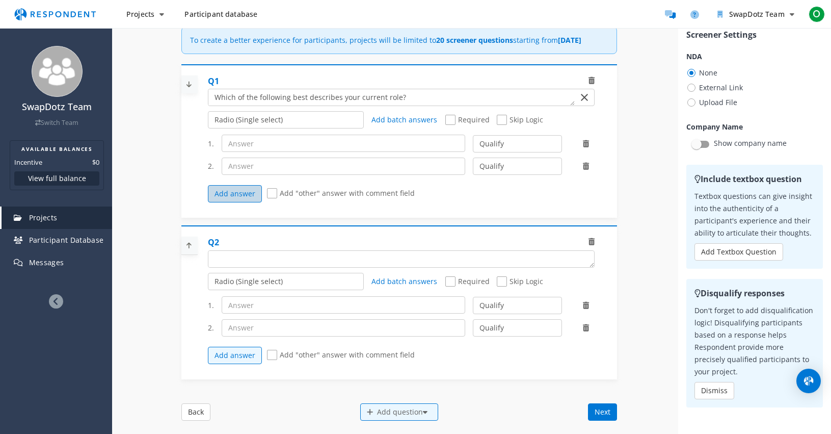
click at [241, 202] on button "Add answer" at bounding box center [235, 193] width 54 height 17
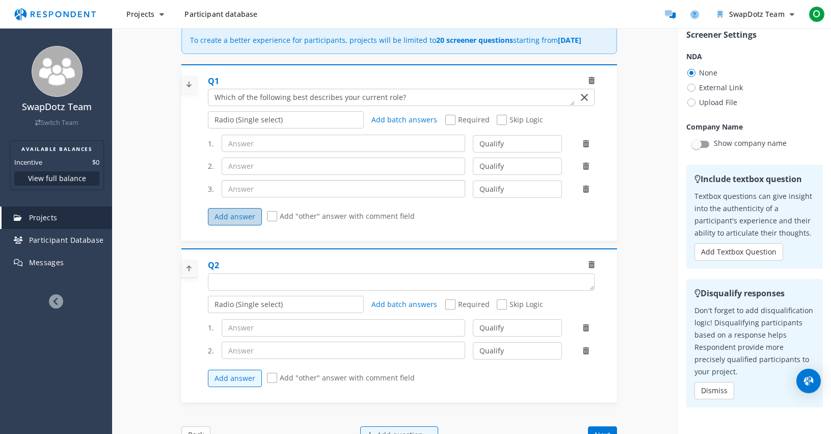
click at [241, 197] on input "text" at bounding box center [344, 188] width 244 height 17
click at [241, 225] on button "Add answer" at bounding box center [235, 216] width 54 height 17
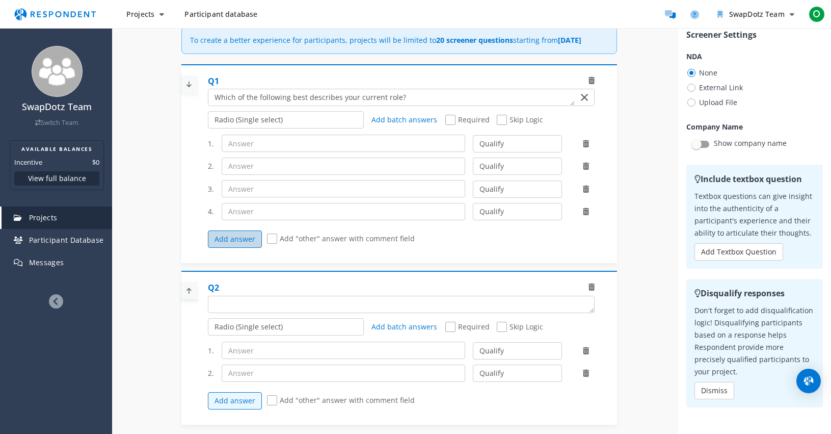
click at [229, 248] on button "Add answer" at bounding box center [235, 238] width 54 height 17
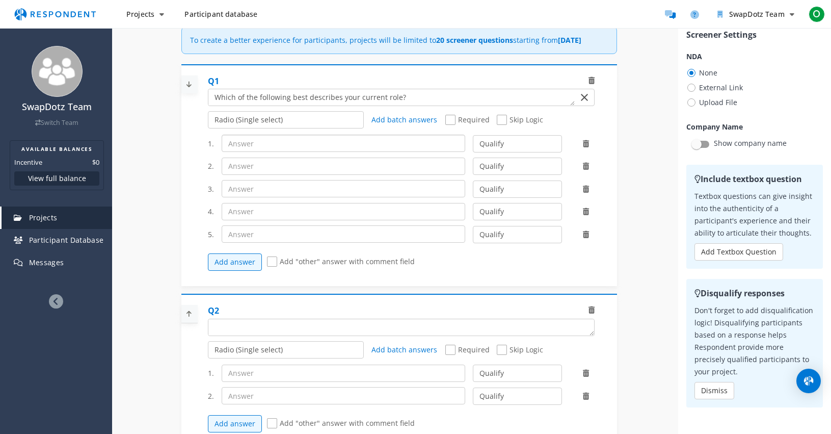
click at [305, 148] on input "text" at bounding box center [344, 143] width 244 height 17
paste input "Brand manager"
type input "Brand manager"
click at [290, 174] on input "text" at bounding box center [344, 166] width 244 height 17
paste input "Brand manager"
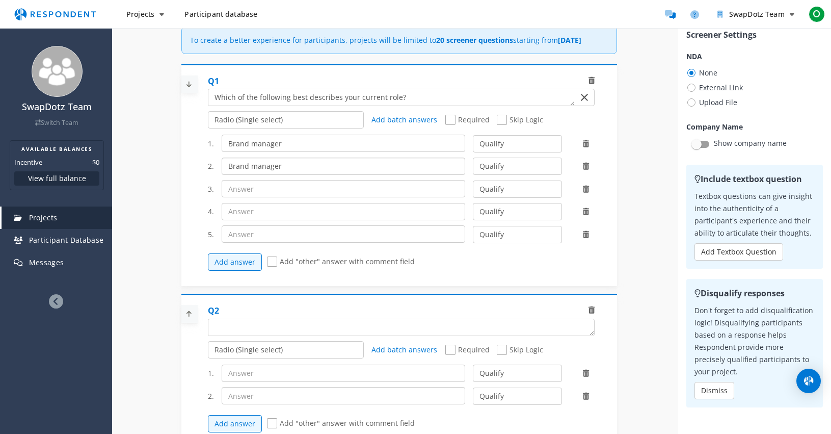
click at [250, 175] on input "Brand manager" at bounding box center [344, 166] width 244 height 17
type input "Product manager"
click at [286, 197] on input "text" at bounding box center [344, 188] width 244 height 17
paste input "Supply chain / logistics manager"
type input "Supply chain / logistics manager"
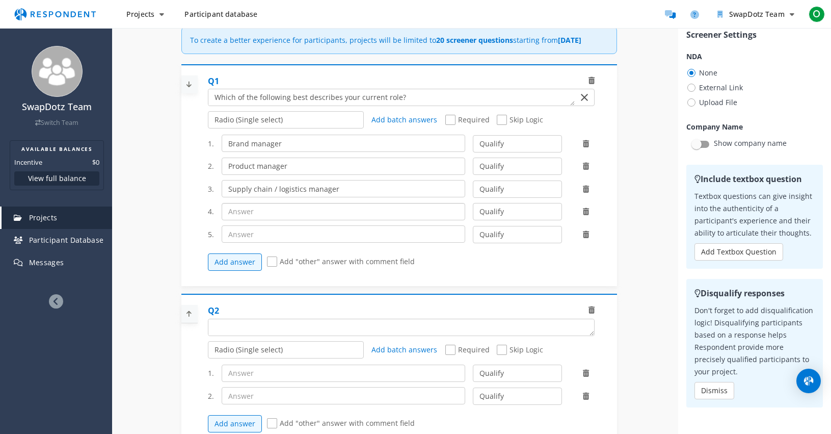
click at [276, 220] on input "text" at bounding box center [344, 211] width 244 height 17
paste input "Security / compliance / anti-counterfeit lead"
type input "Security / compliance / anti-counterfeit lead"
click at [350, 243] on input "text" at bounding box center [344, 233] width 244 height 17
paste input "Marketing / retail professional"
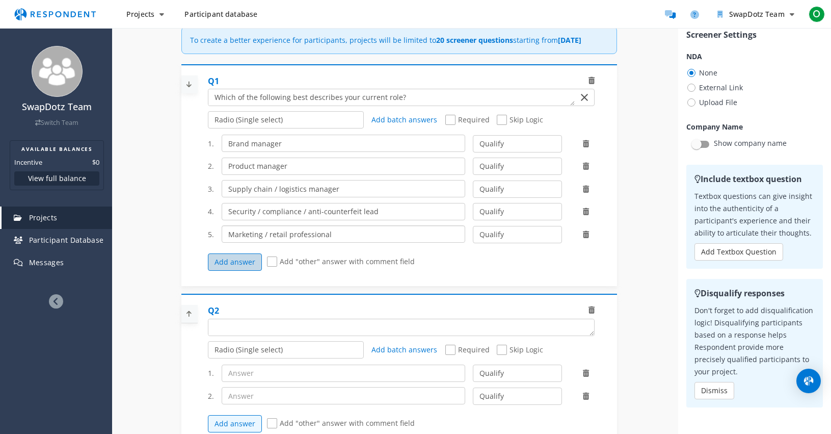
type input "Marketing / retail professional"
click at [231, 271] on button "Add answer" at bounding box center [235, 261] width 54 height 17
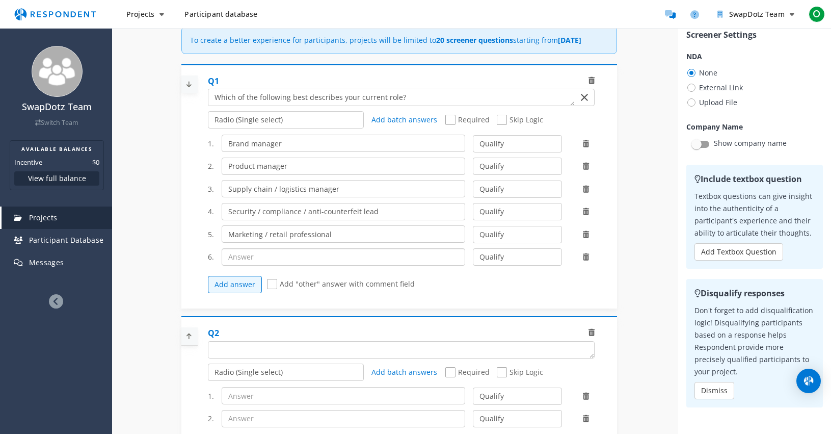
click at [260, 266] on input "text" at bounding box center [344, 256] width 244 height 17
click at [303, 263] on input "text" at bounding box center [344, 256] width 244 height 17
paste input "Other (please specify)"
type input "Other (please specify)"
click at [523, 150] on select "Qualify Disqualify" at bounding box center [517, 143] width 89 height 17
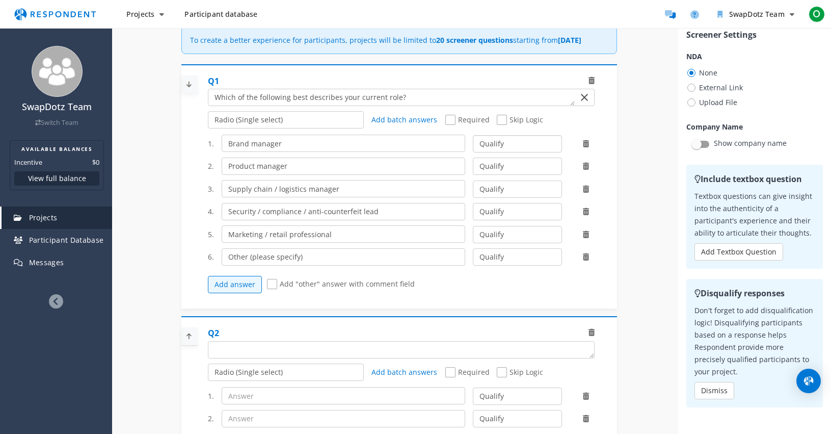
click at [473, 145] on select "Qualify Disqualify" at bounding box center [517, 143] width 89 height 17
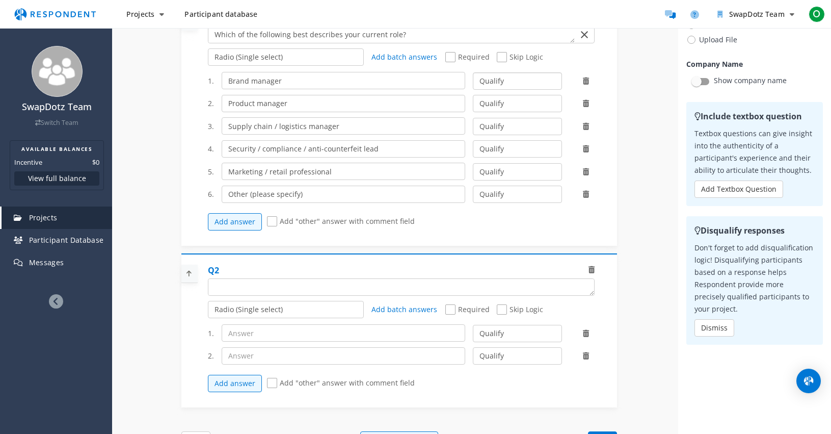
scroll to position [87, 0]
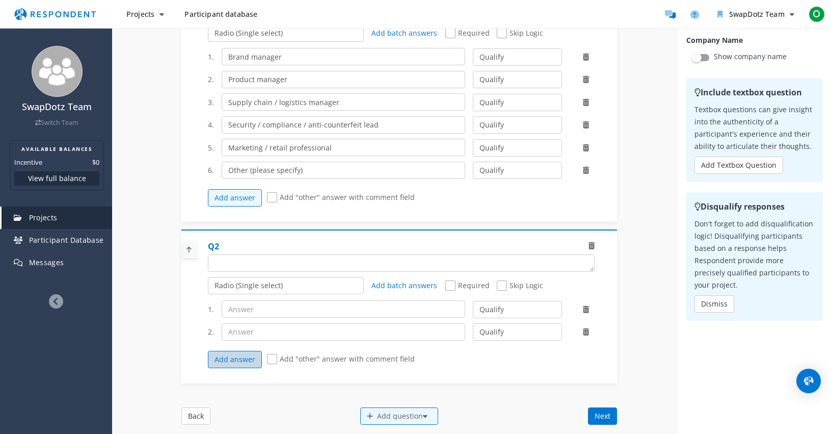
click at [243, 368] on button "Add answer" at bounding box center [235, 359] width 54 height 17
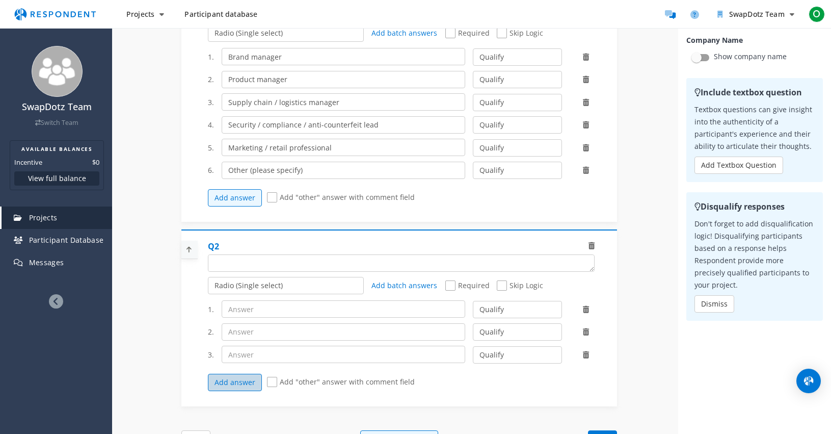
click at [238, 389] on button "Add answer" at bounding box center [235, 382] width 54 height 17
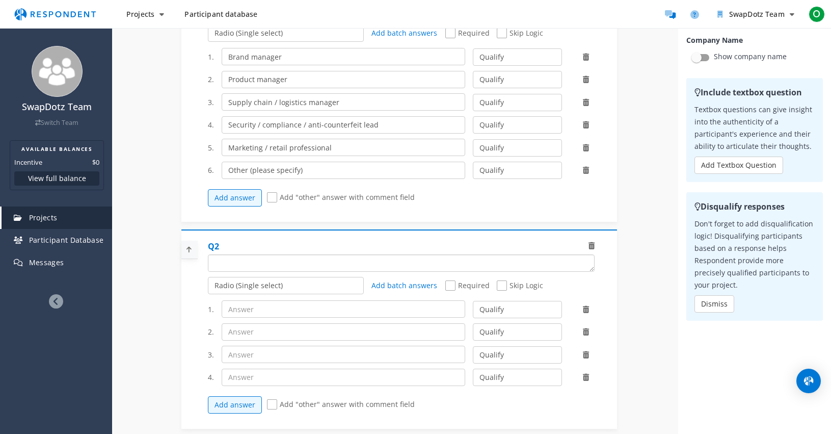
click at [274, 268] on textarea "Which of the following categories best describes your firm's total assets under…" at bounding box center [402, 263] width 386 height 16
paste textarea "What industry do you primarily work in?"
type textarea "What industry do you primarily work in?"
click at [276, 318] on input "text" at bounding box center [344, 308] width 244 height 17
click at [279, 293] on select "Radio (Single select) Checkbox (Multi select) Multi-line text box Single-line t…" at bounding box center [286, 285] width 156 height 17
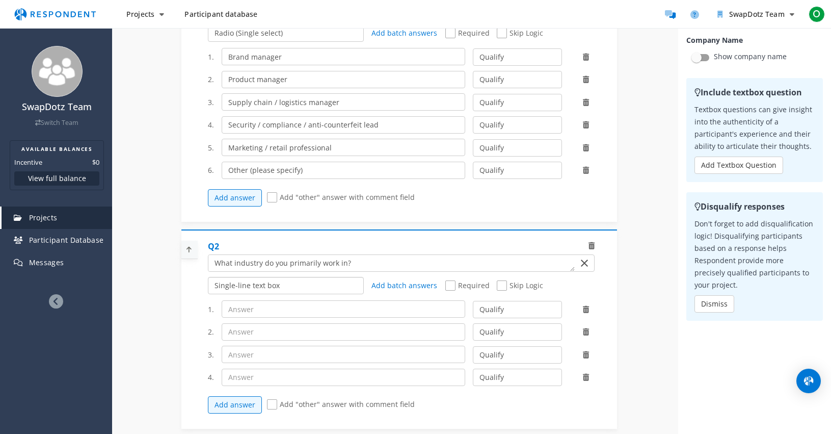
click at [208, 294] on select "Radio (Single select) Checkbox (Multi select) Multi-line text box Single-line t…" at bounding box center [286, 285] width 156 height 17
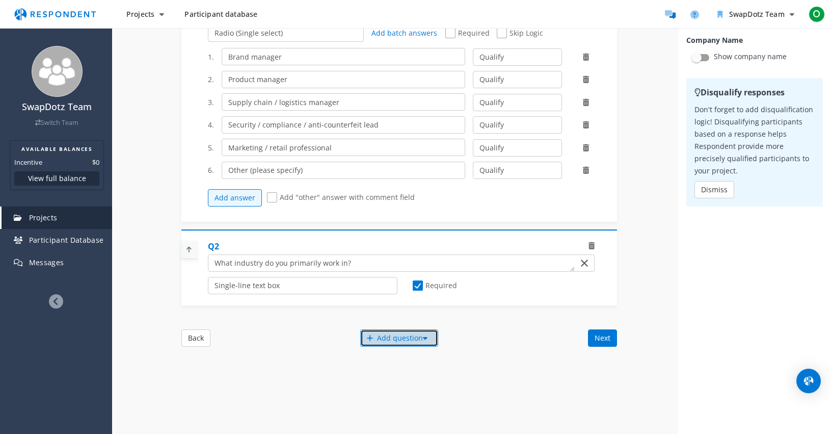
click at [376, 342] on div "Add question" at bounding box center [399, 337] width 78 height 17
click at [407, 350] on button "Create My Own" at bounding box center [408, 350] width 98 height 24
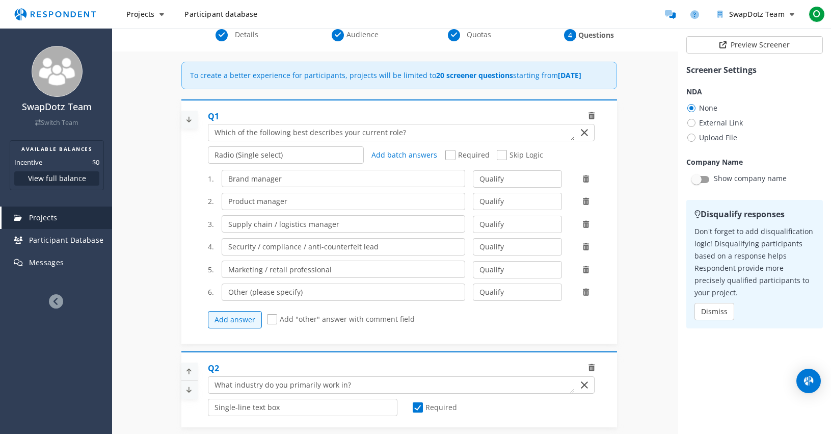
scroll to position [122, 0]
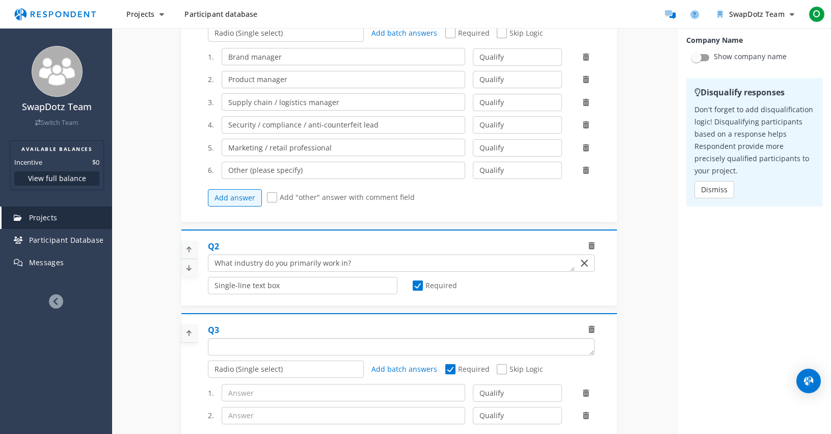
click at [250, 352] on textarea "Which of the following categories best describes your firm's total assets under…" at bounding box center [402, 346] width 386 height 16
paste textarea "Has your brand or company experienced issues with counterfeits, knockoffs, or u…"
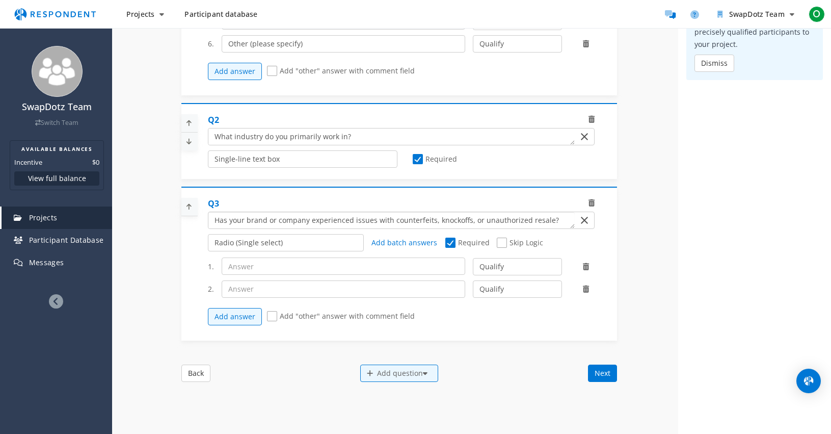
scroll to position [256, 0]
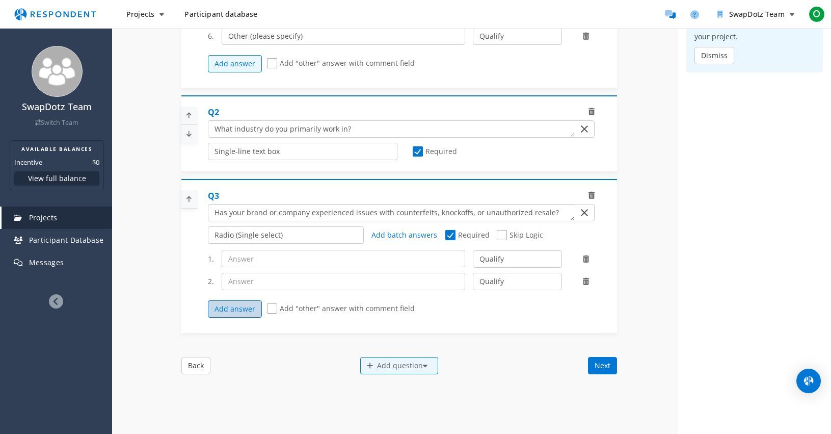
type textarea "Has your brand or company experienced issues with counterfeits, knockoffs, or u…"
click at [246, 318] on button "Add answer" at bounding box center [235, 308] width 54 height 17
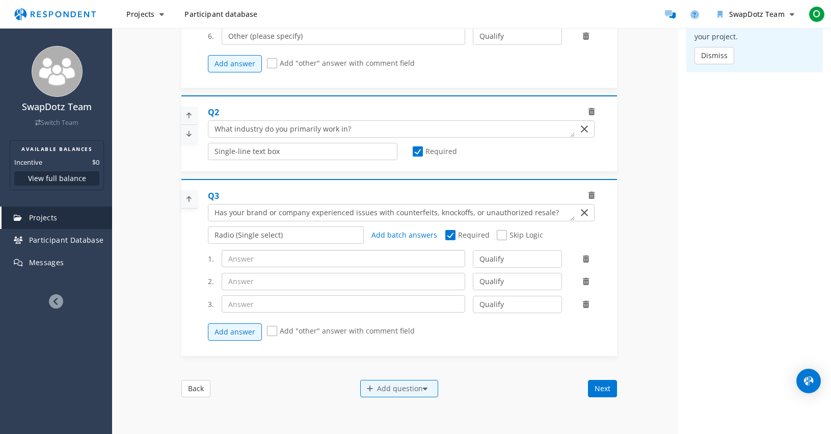
click at [273, 267] on input "text" at bounding box center [344, 258] width 244 height 17
paste input "Yes, frequently"
type input "Yes, frequently"
click at [255, 290] on input "text" at bounding box center [344, 281] width 244 height 17
paste input "Yes, occasionally"
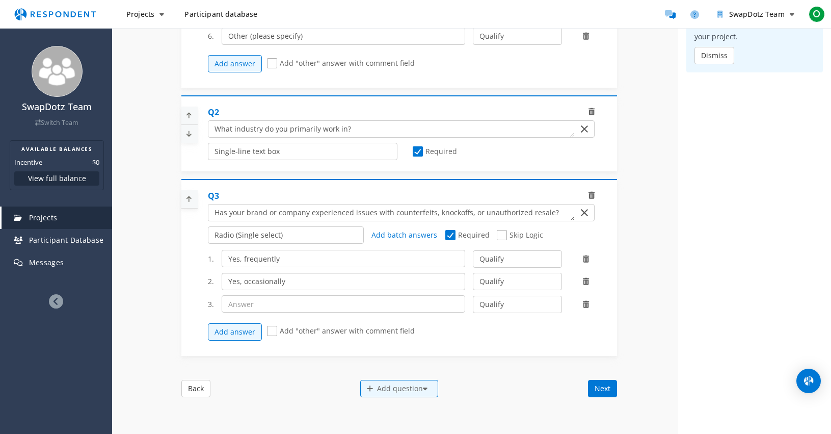
type input "Yes, occasionally"
click at [270, 312] on input "text" at bounding box center [344, 303] width 244 height 17
paste input "No, not to my knowledge"
type input "No, not to my knowledge"
click at [534, 313] on select "Qualify Disqualify" at bounding box center [517, 304] width 89 height 17
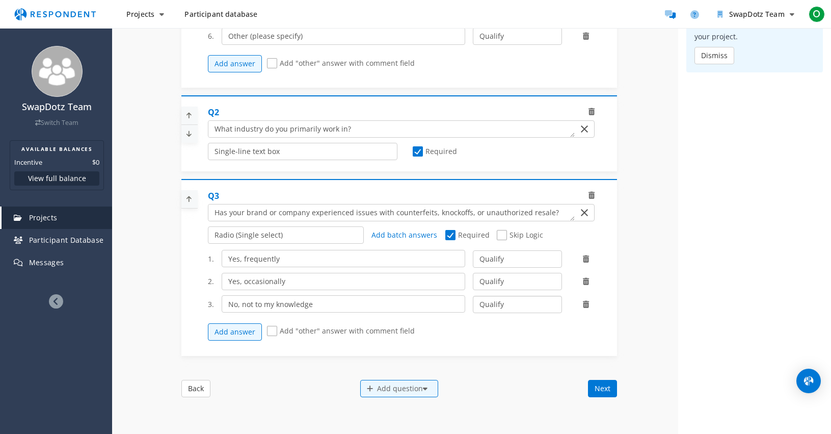
select select "number:2"
click at [473, 303] on select "Qualify Disqualify" at bounding box center [517, 304] width 89 height 17
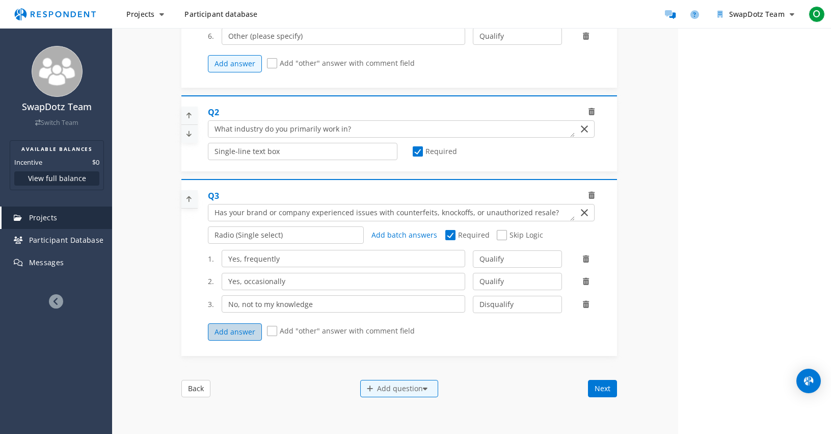
click at [240, 339] on button "Add answer" at bounding box center [235, 331] width 54 height 17
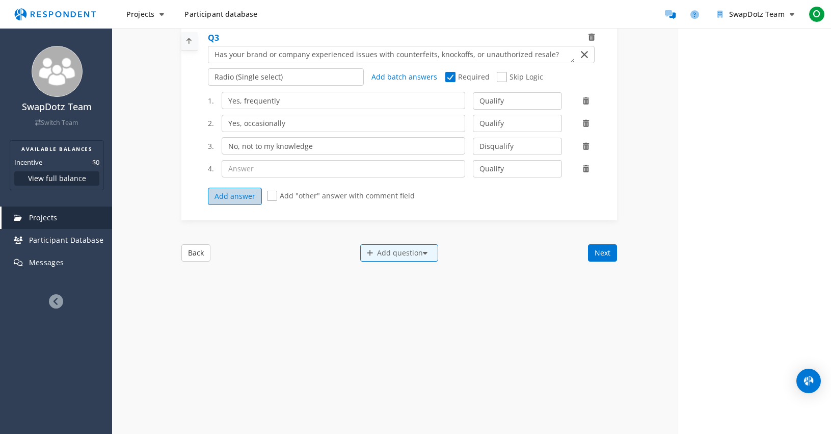
scroll to position [460, 0]
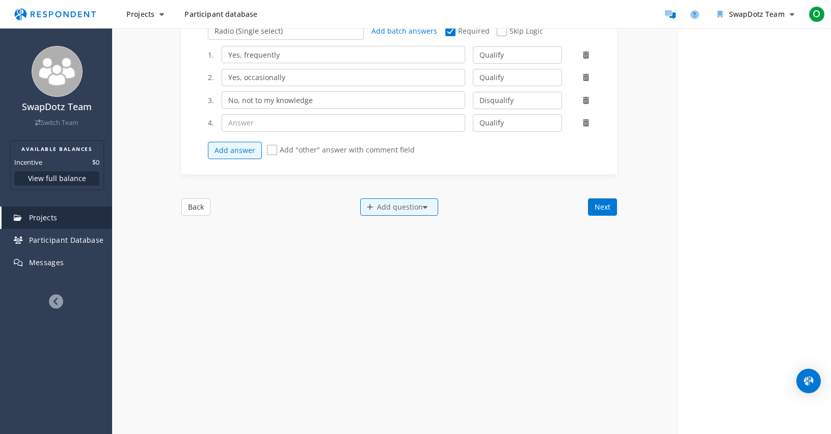
click at [586, 126] on icon at bounding box center [586, 122] width 6 height 7
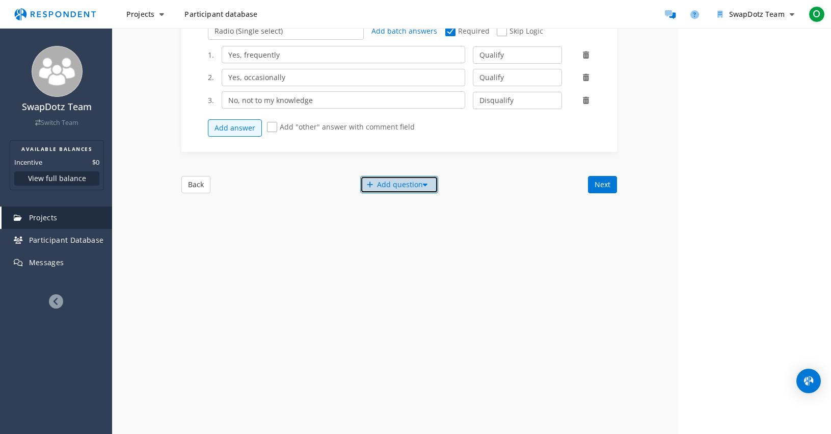
click at [385, 190] on div "Add question" at bounding box center [399, 184] width 78 height 17
click at [386, 194] on button "Create My Own" at bounding box center [408, 196] width 98 height 24
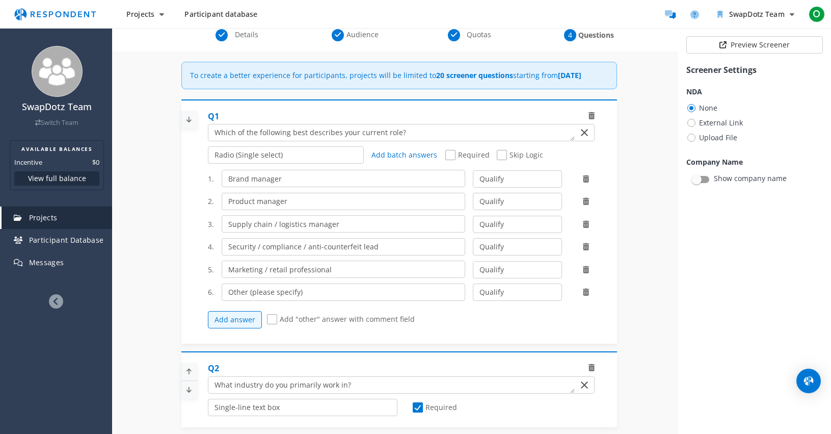
scroll to position [460, 0]
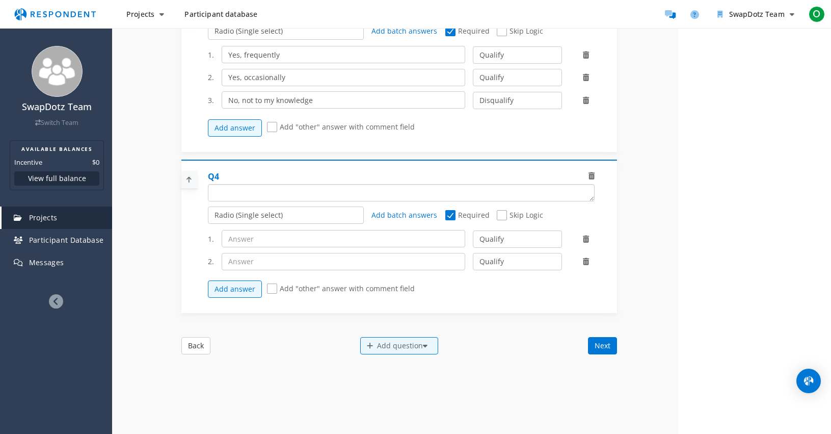
click at [285, 201] on textarea "Which of the following categories best describes your firm's total assets under…" at bounding box center [402, 193] width 386 height 16
paste textarea "Are you directly involved in addressing or managing counterfeit or brand protec…"
type textarea "Are you directly involved in addressing or managing counterfeit or brand protec…"
click at [229, 295] on button "Add answer" at bounding box center [235, 288] width 54 height 17
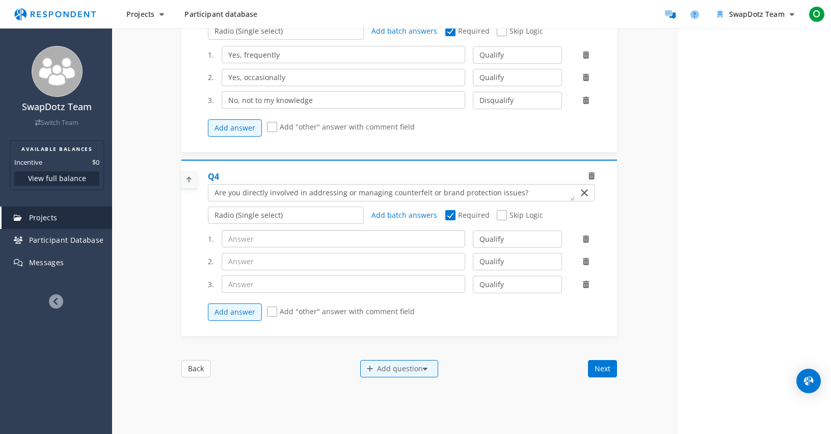
click at [260, 246] on input "text" at bounding box center [344, 238] width 244 height 17
paste input "Yes, it’s part of my role"
type input "Yes, it’s part of my role"
click at [264, 270] on input "text" at bounding box center [344, 261] width 244 height 17
paste input "I’m aware of it but not directly responsible"
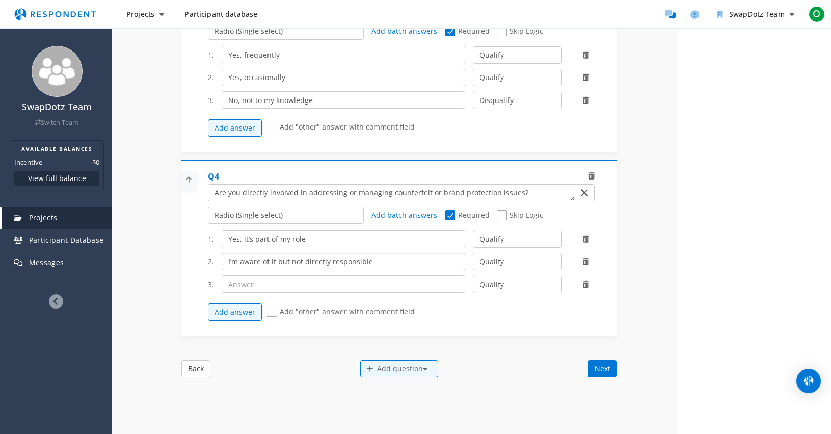
type input "I’m aware of it but not directly responsible"
click at [299, 293] on input "text" at bounding box center [344, 283] width 244 height 17
paste input "No involvement"
type input "No involvement"
click at [494, 267] on select "Qualify Disqualify" at bounding box center [517, 261] width 89 height 17
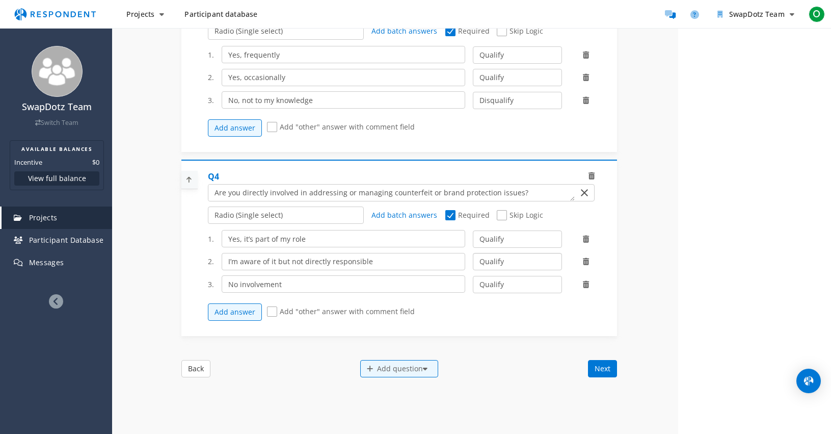
select select "number:2"
click at [473, 260] on select "Qualify Disqualify" at bounding box center [517, 261] width 89 height 17
click at [501, 291] on select "Qualify Disqualify" at bounding box center [517, 284] width 89 height 17
select select "number:2"
click at [473, 283] on select "Qualify Disqualify" at bounding box center [517, 284] width 89 height 17
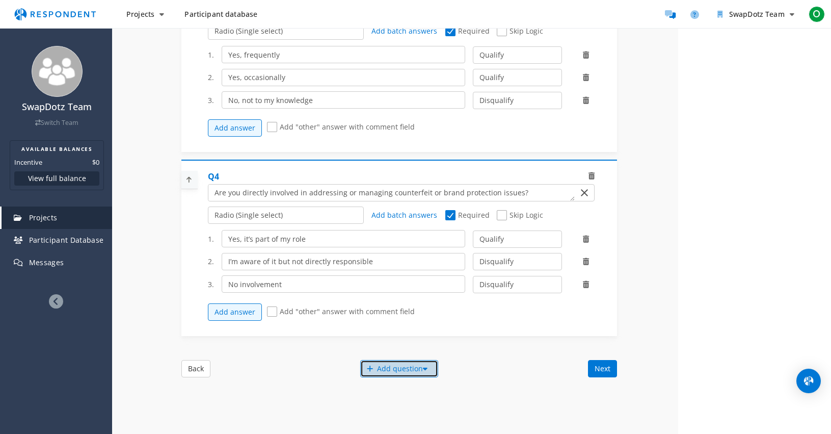
click at [379, 375] on div "Add question" at bounding box center [399, 368] width 78 height 17
click at [394, 381] on button "Create My Own" at bounding box center [408, 379] width 98 height 24
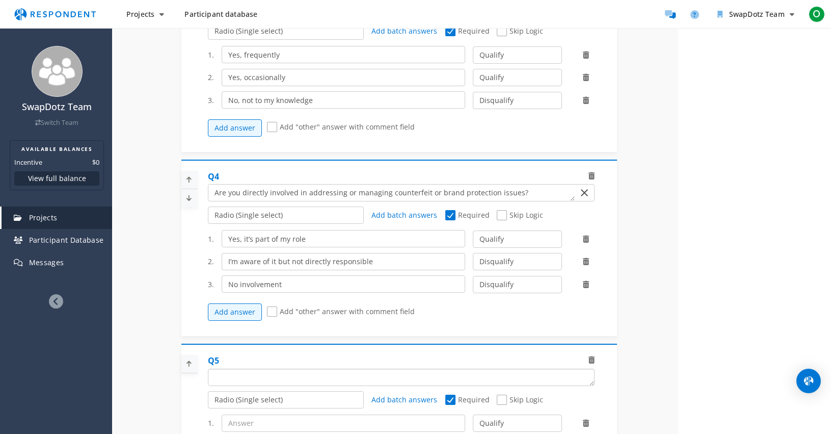
click at [251, 385] on textarea "Which of the following categories best describes your firm's total assets under…" at bounding box center [402, 377] width 386 height 16
paste textarea "Are you involved in evaluating or recommending technology solutions (such as NF…"
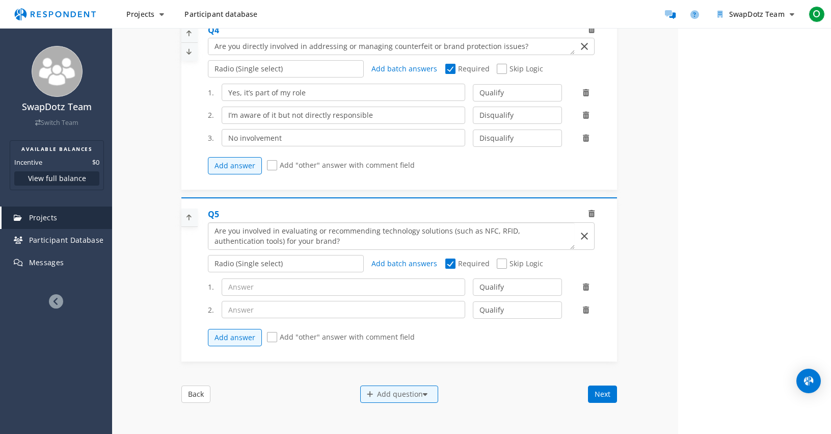
scroll to position [621, 0]
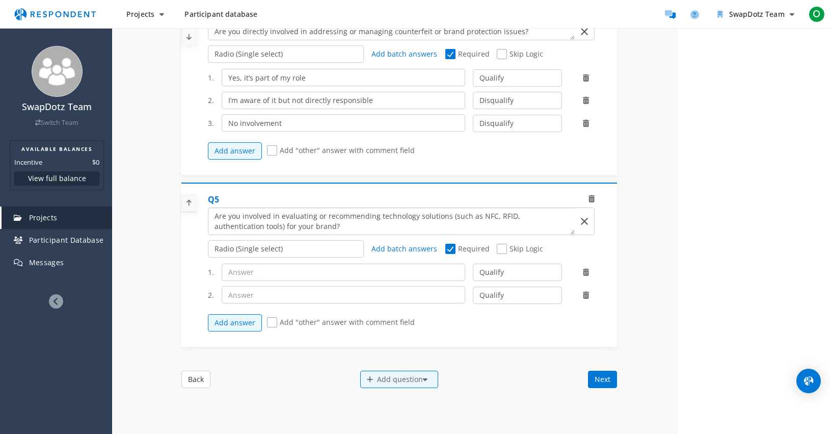
type textarea "Are you involved in evaluating or recommending technology solutions (such as NF…"
click at [306, 281] on input "text" at bounding box center [344, 272] width 244 height 17
click at [294, 281] on input "text" at bounding box center [344, 272] width 244 height 17
paste input "Yes, I evaluate / recommend solutions"
type input "Yes, I evaluate / recommend solutions"
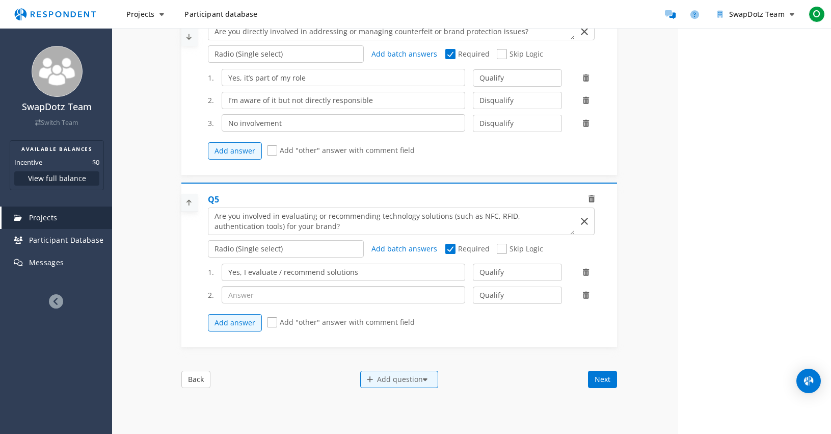
click at [292, 299] on input "text" at bounding box center [344, 294] width 244 height 17
paste input "No, I’m not involved in solution selection"
type input "No, I’m not involved in solution selection"
click at [494, 296] on select "Qualify Disqualify" at bounding box center [517, 294] width 89 height 17
click at [473, 293] on select "Qualify Disqualify" at bounding box center [517, 294] width 89 height 17
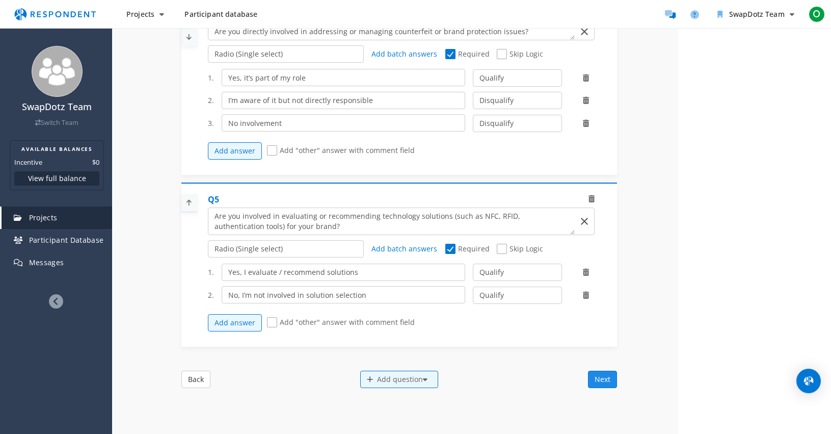
click at [607, 384] on button "Next" at bounding box center [602, 379] width 29 height 17
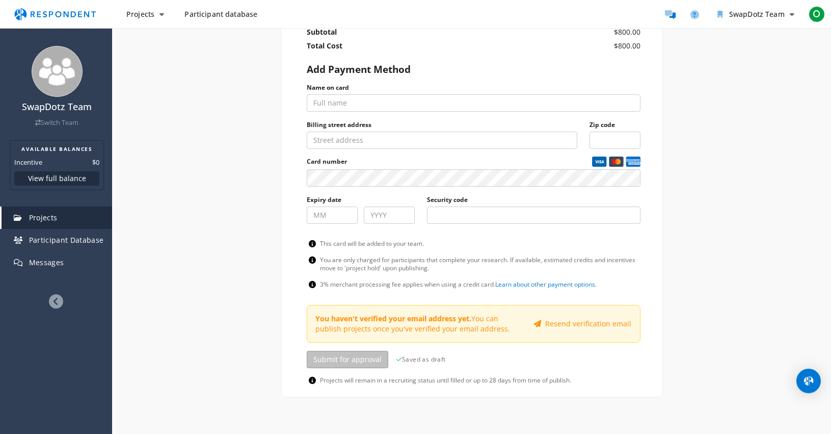
scroll to position [550, 0]
click at [424, 359] on span "Saved as draft" at bounding box center [421, 358] width 49 height 10
